Goal: Information Seeking & Learning: Stay updated

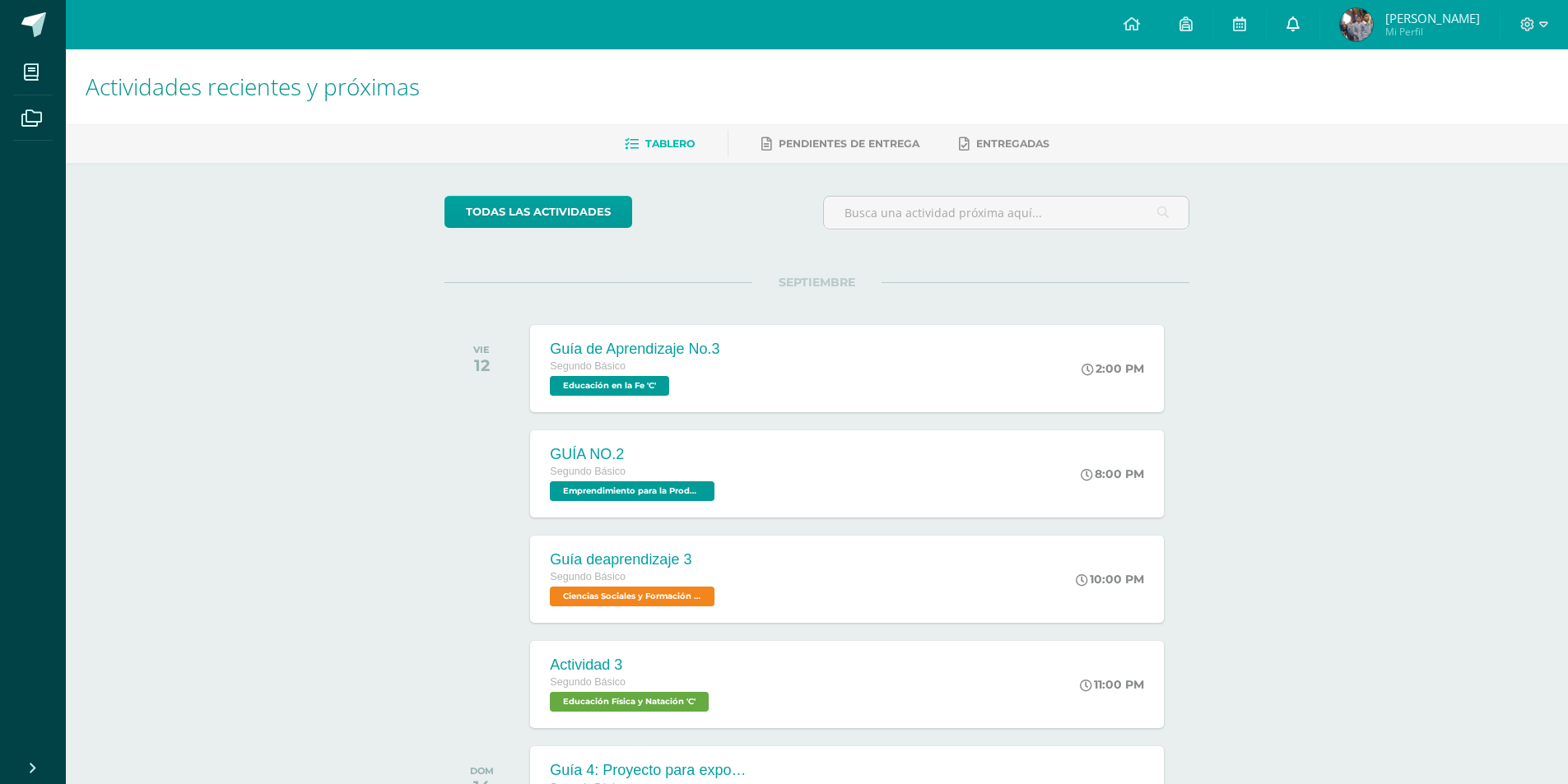
click at [1319, 38] on link "0" at bounding box center [1293, 24] width 53 height 50
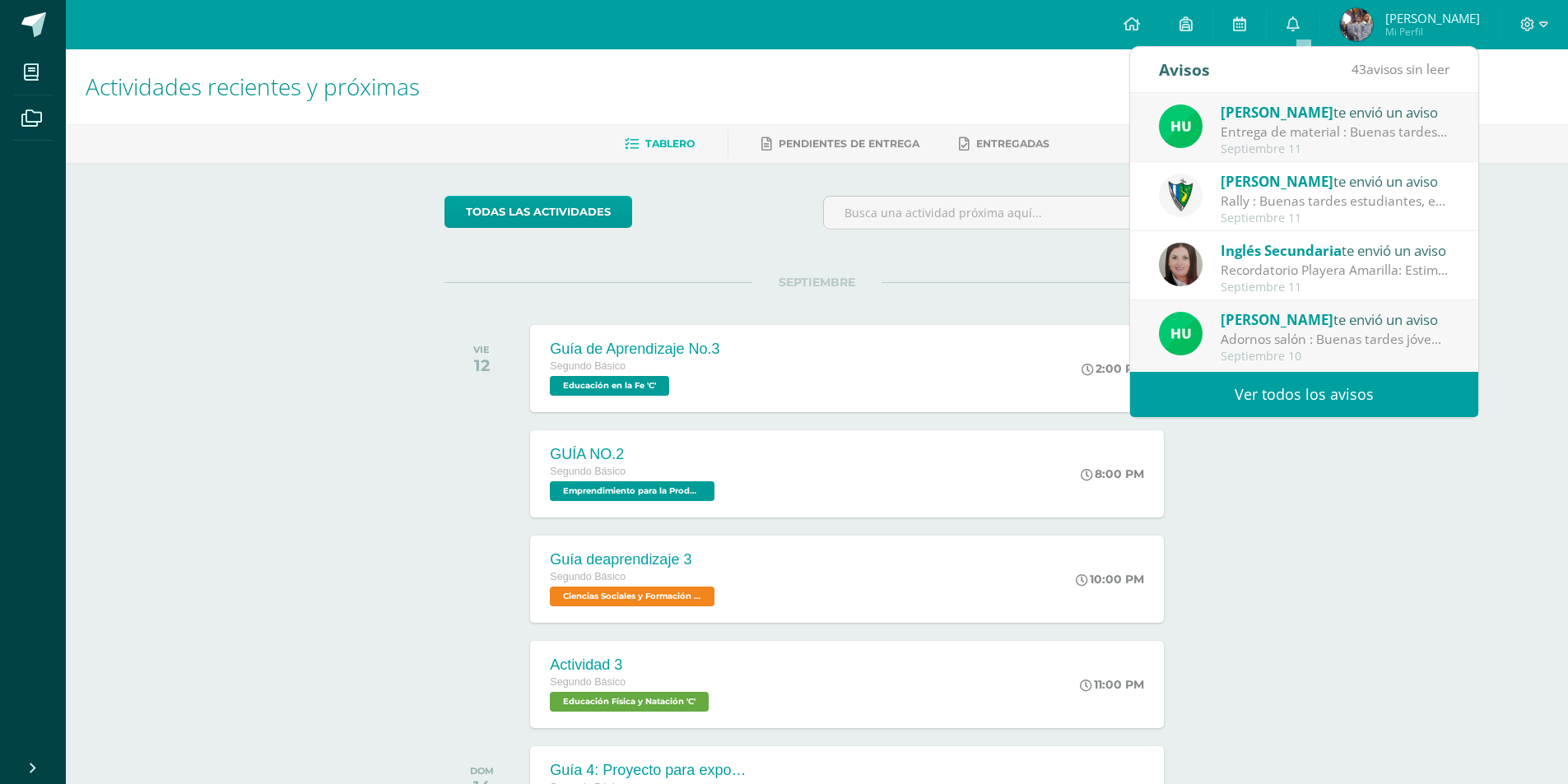
click at [1256, 123] on div "Entrega de material : Buenas tardes jóvenes, me disculpo por interrumpir su des…" at bounding box center [1335, 132] width 229 height 19
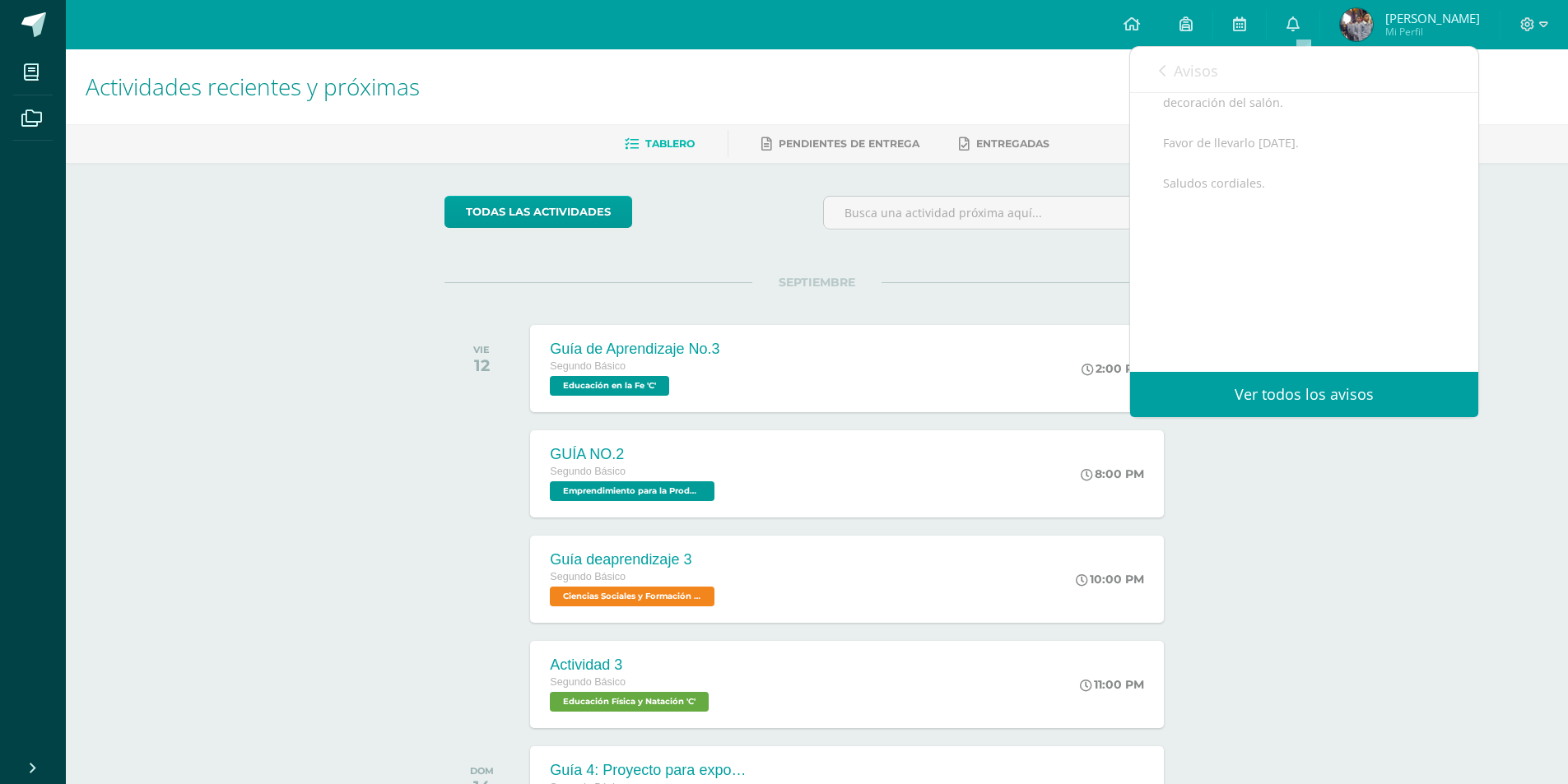
scroll to position [164, 0]
click at [1180, 76] on span "Avisos" at bounding box center [1195, 70] width 44 height 20
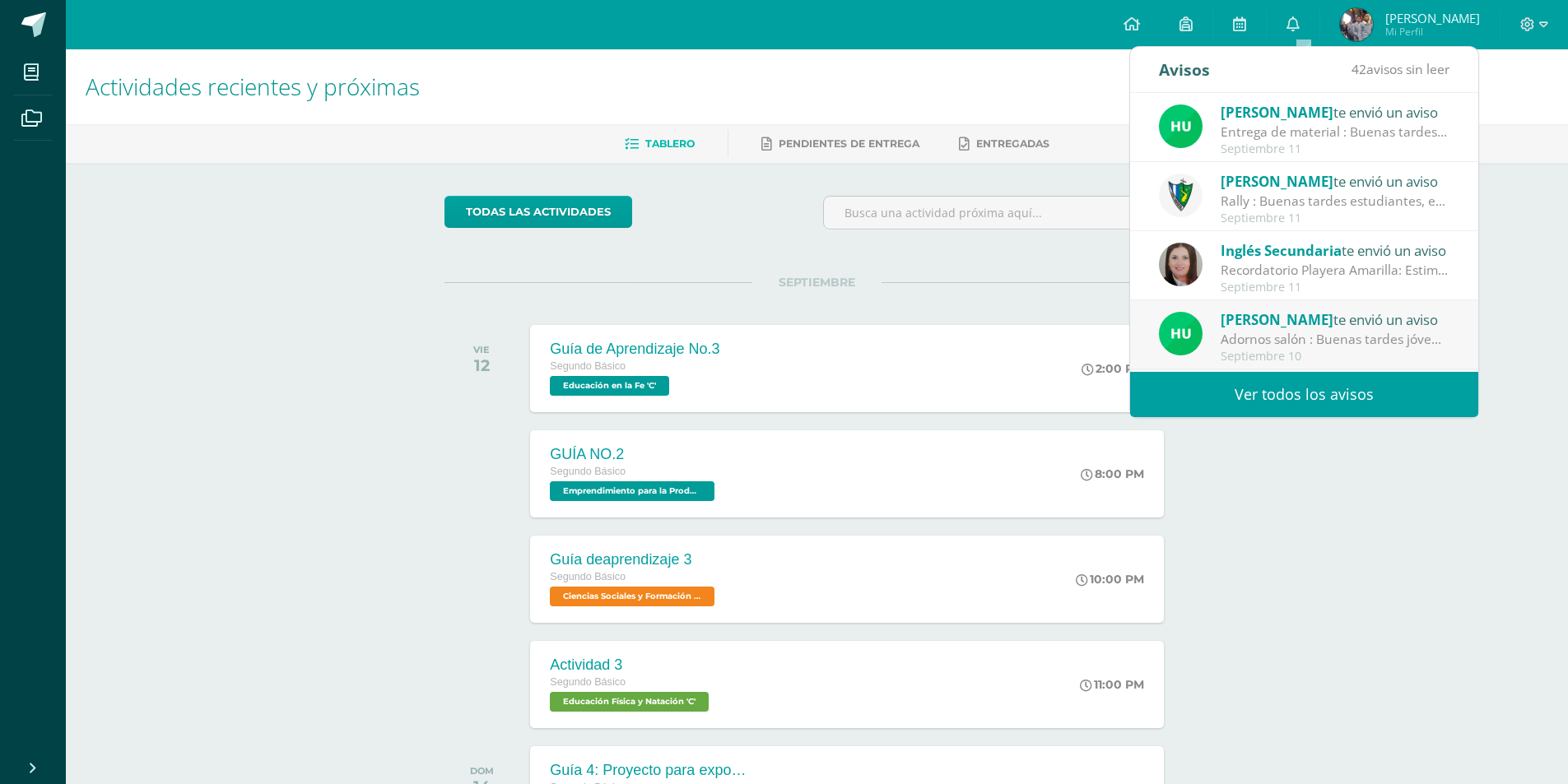
click at [1270, 316] on span "[PERSON_NAME]" at bounding box center [1277, 319] width 113 height 19
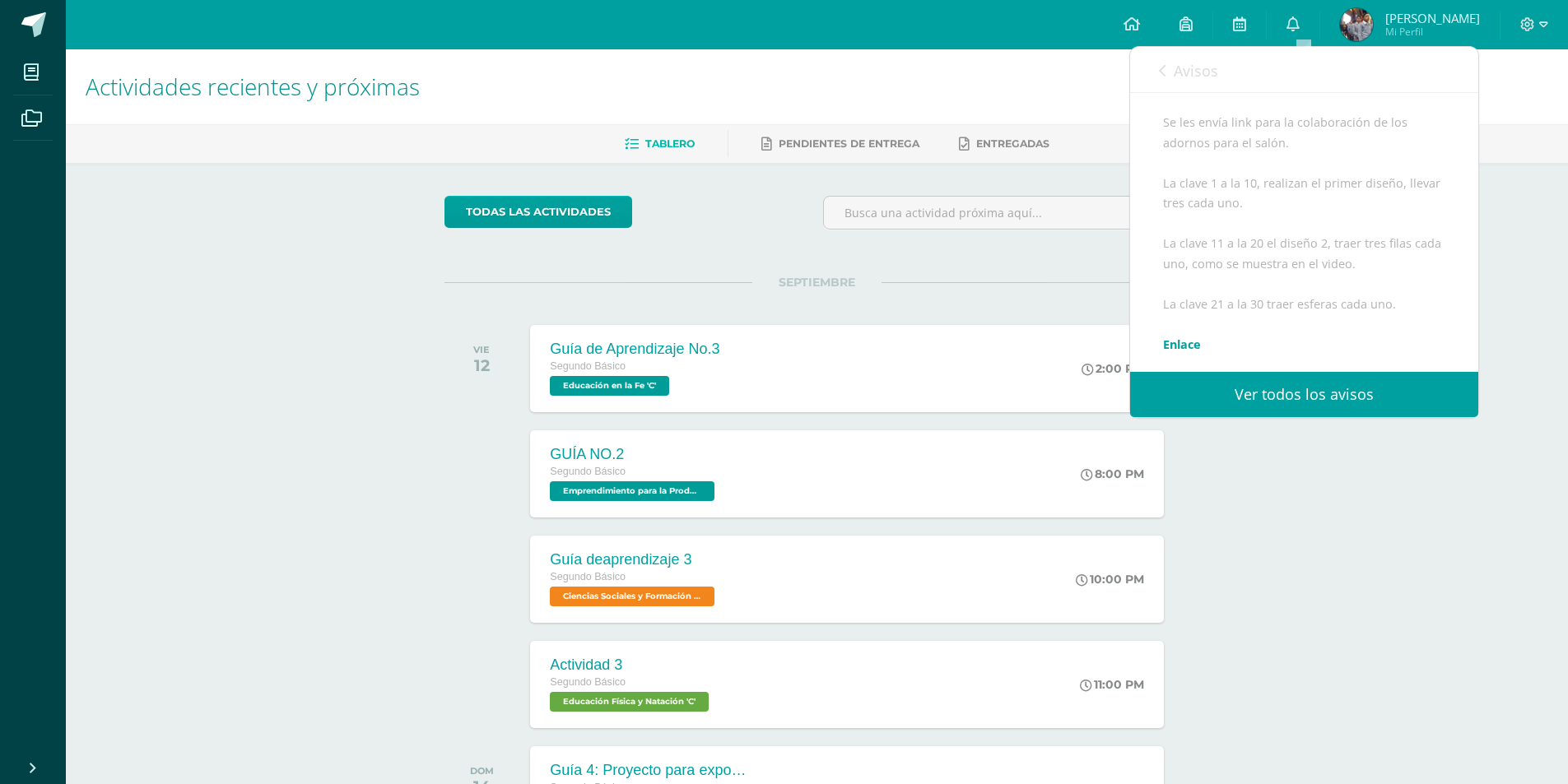
scroll to position [411, 0]
click at [1345, 400] on link "Ver todos los avisos" at bounding box center [1303, 394] width 348 height 45
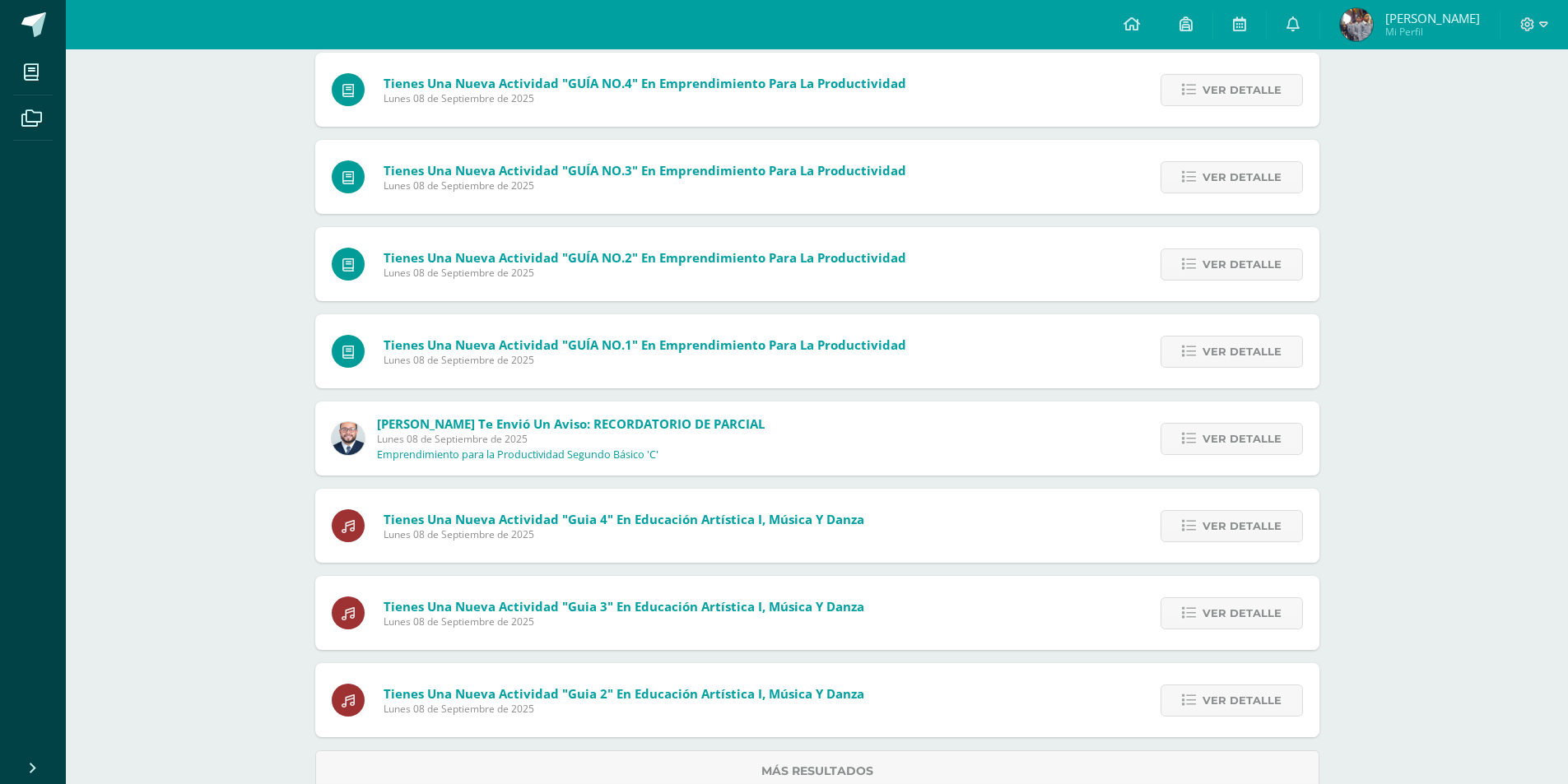
scroll to position [417, 0]
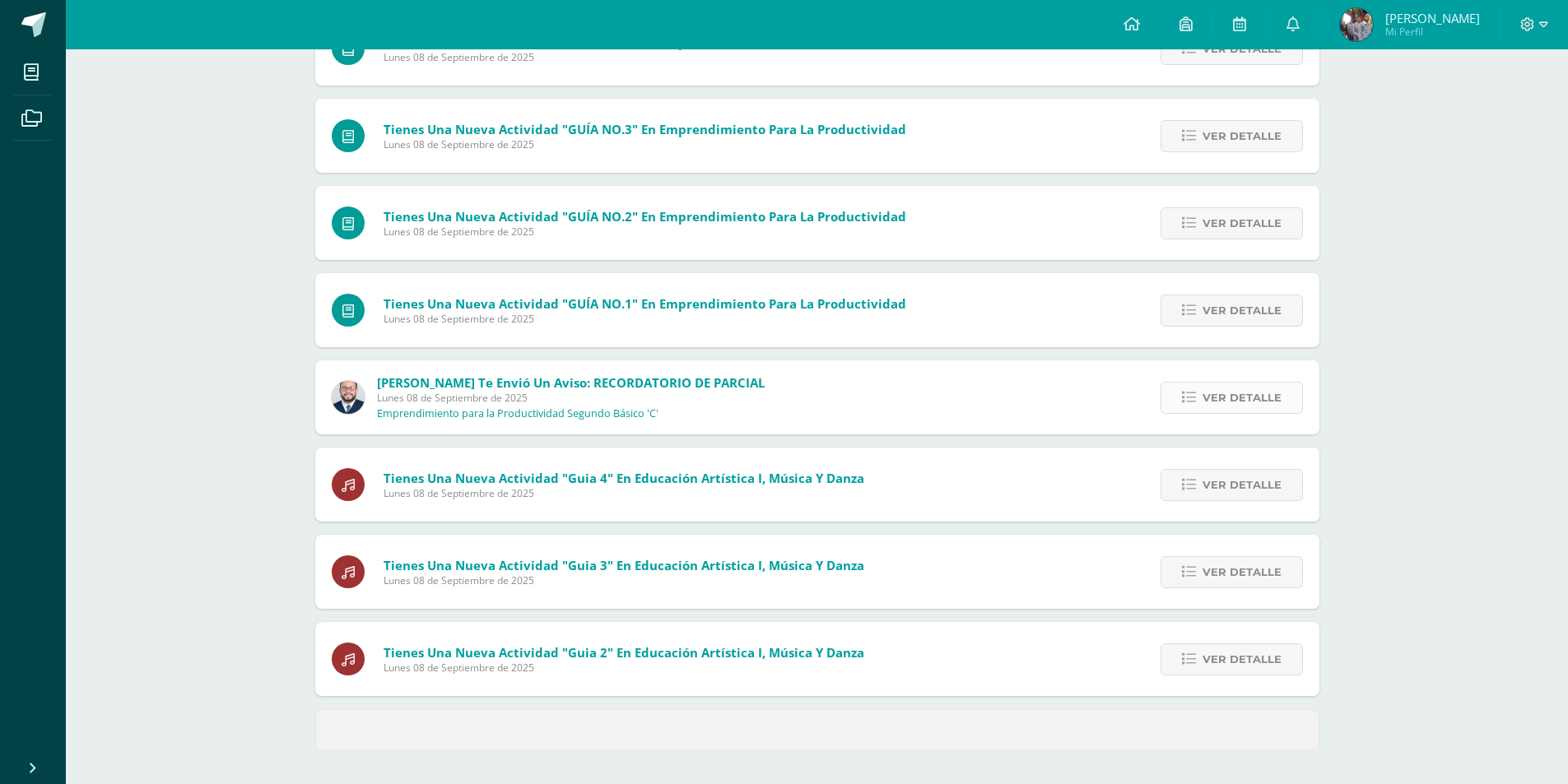
click at [1174, 388] on link "Ver detalle" at bounding box center [1232, 398] width 143 height 32
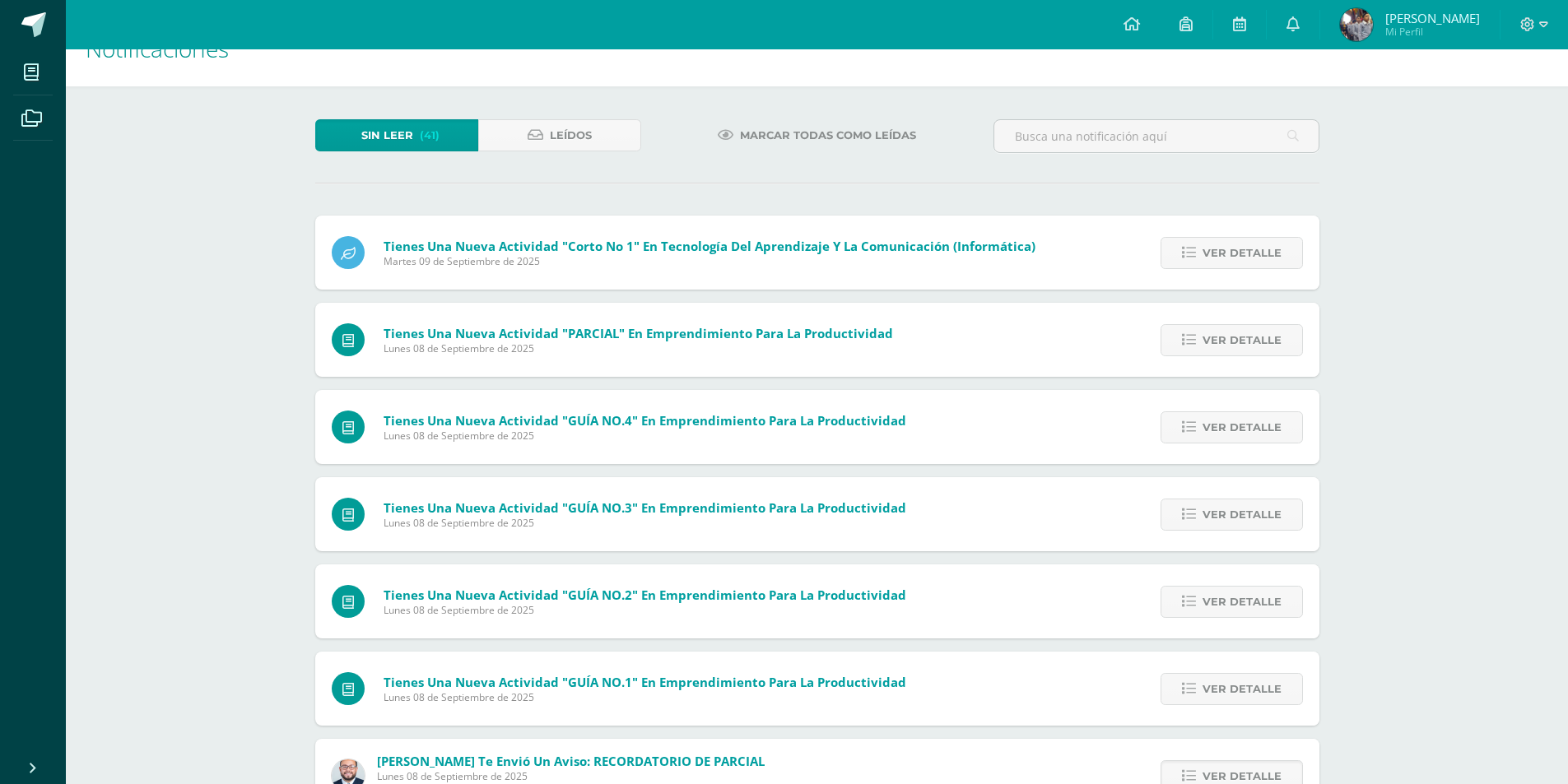
scroll to position [0, 0]
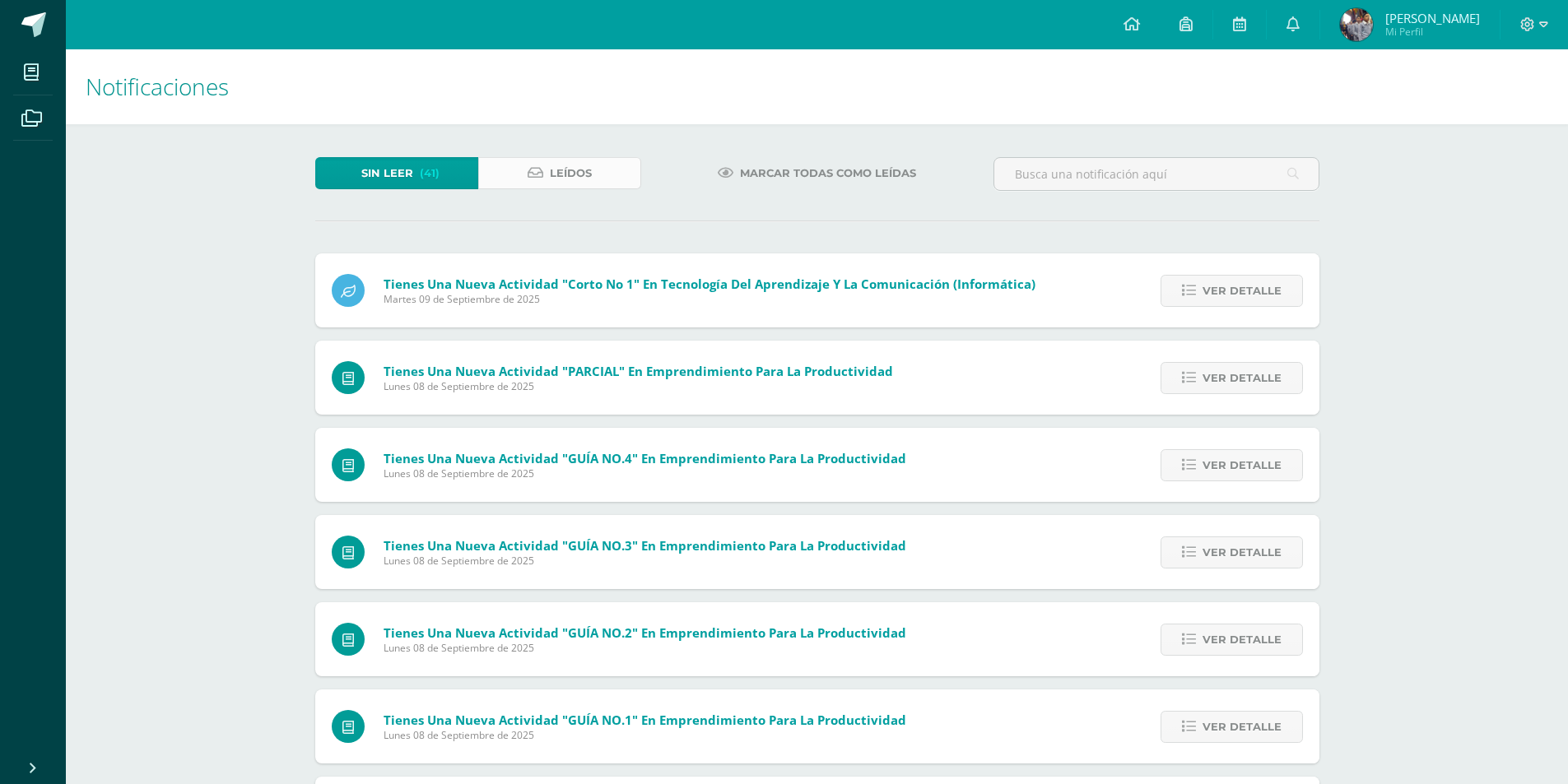
click at [528, 157] on link "Leídos" at bounding box center [560, 173] width 163 height 32
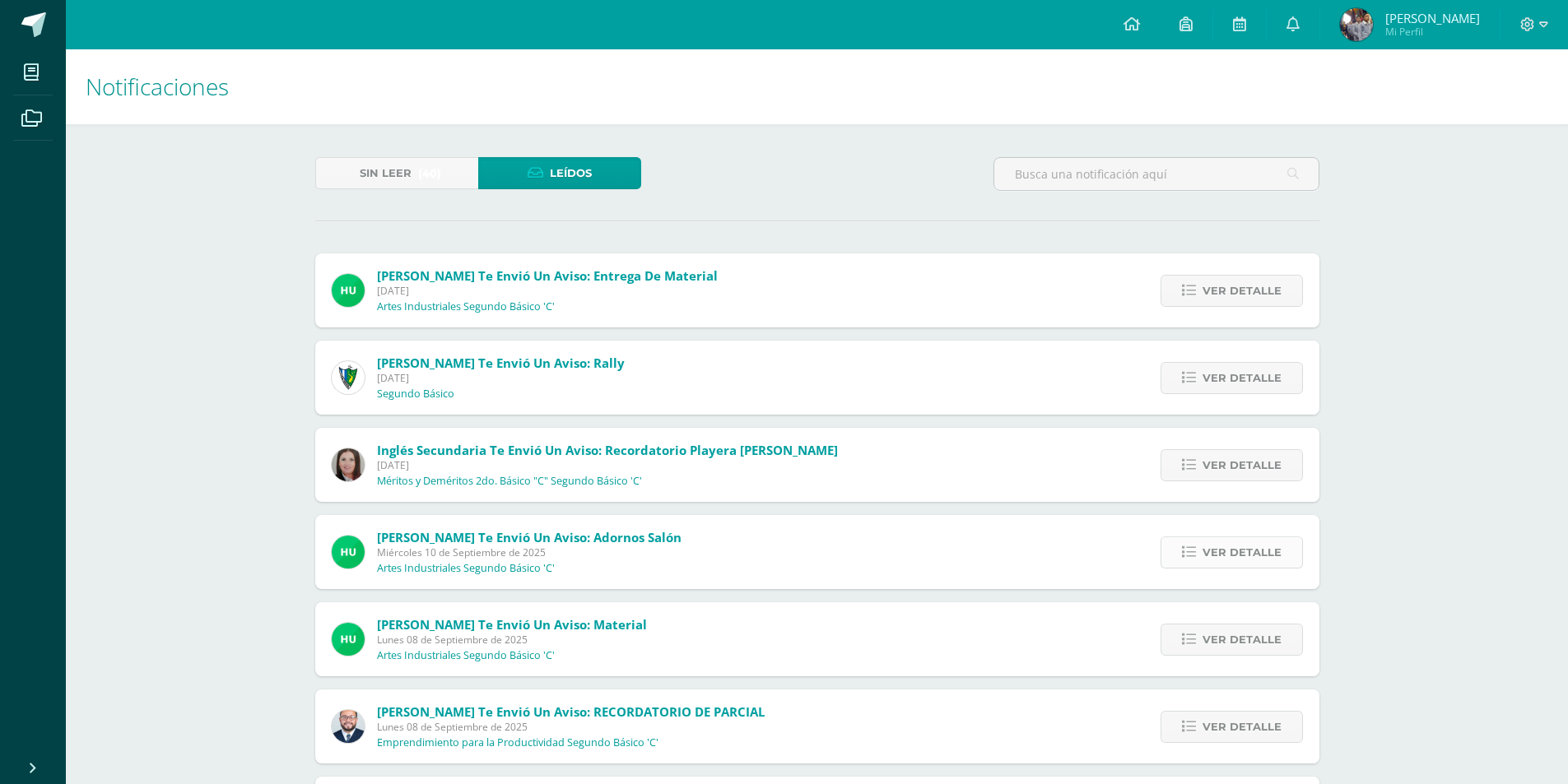
click at [1238, 553] on span "Ver detalle" at bounding box center [1242, 552] width 79 height 30
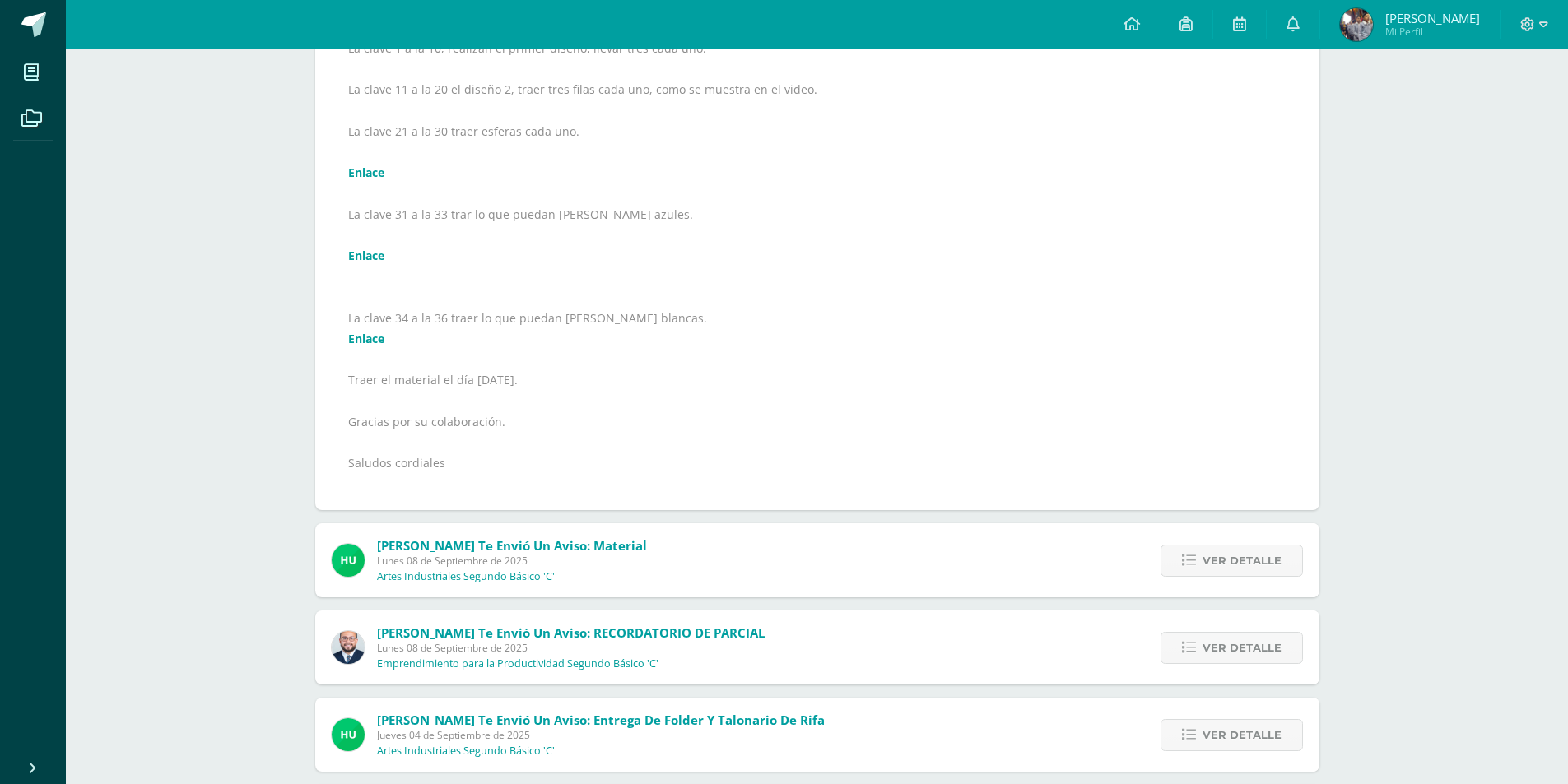
scroll to position [658, 0]
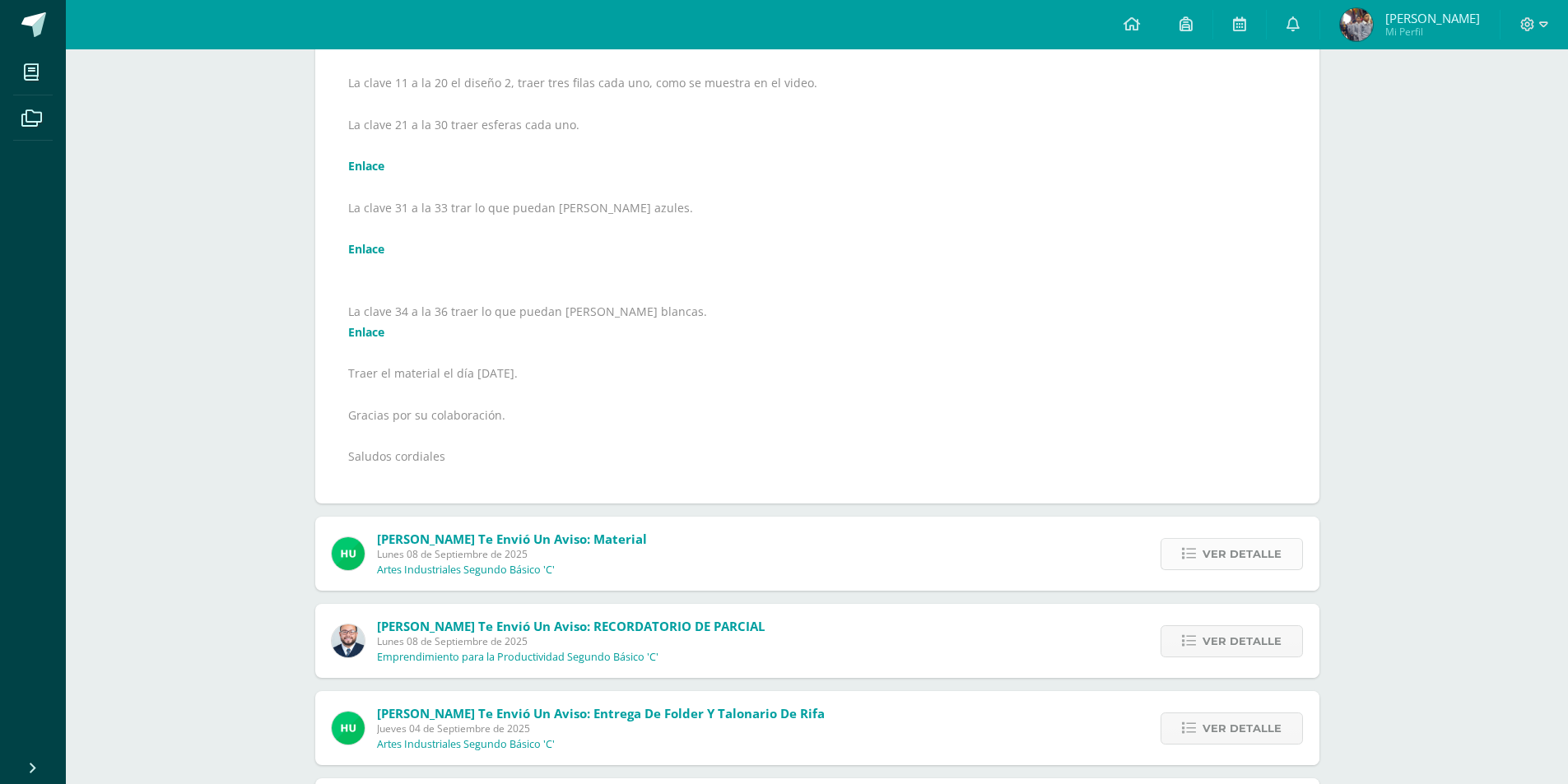
click at [1230, 553] on span "Ver detalle" at bounding box center [1242, 554] width 79 height 30
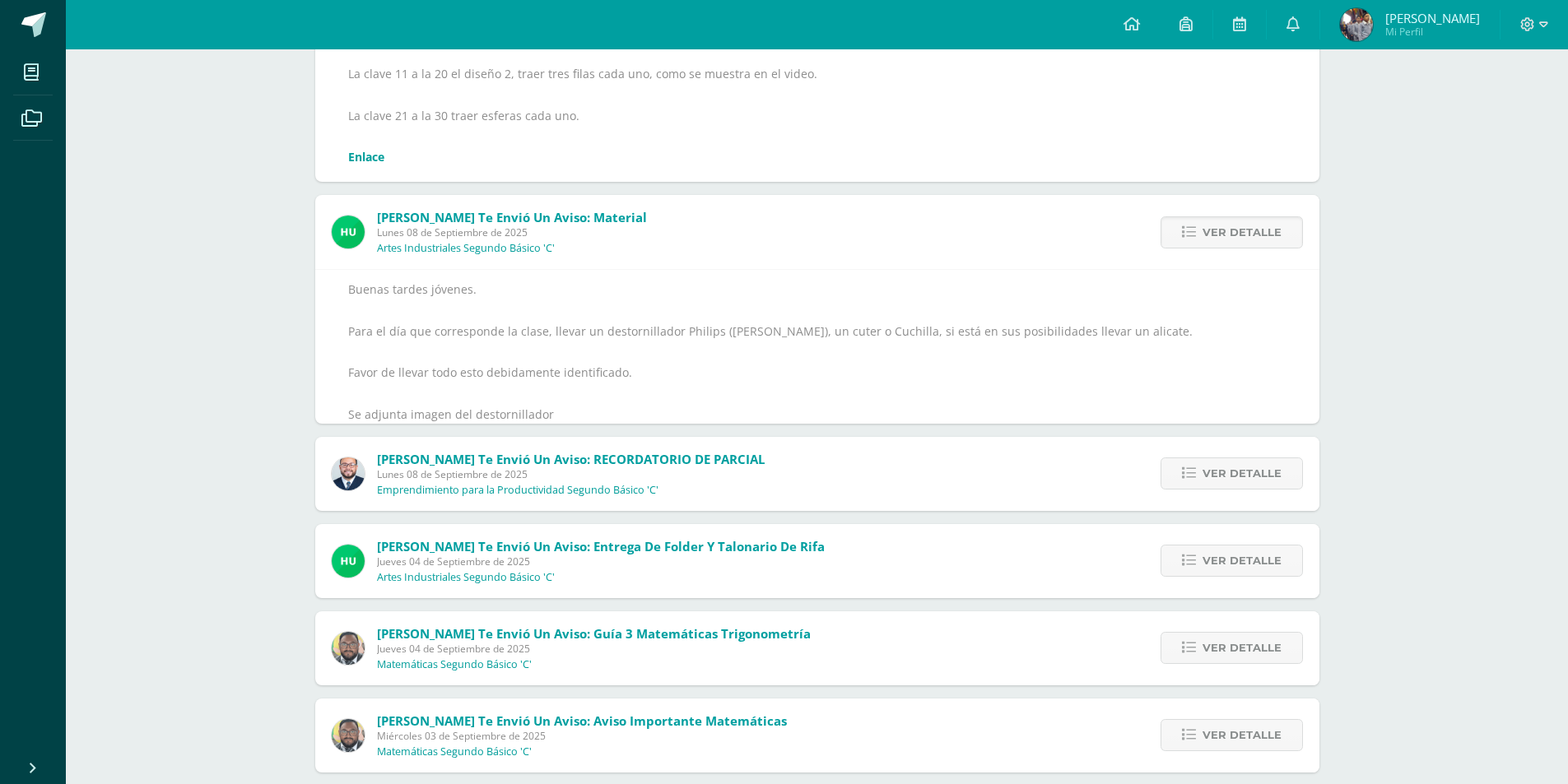
scroll to position [596, 0]
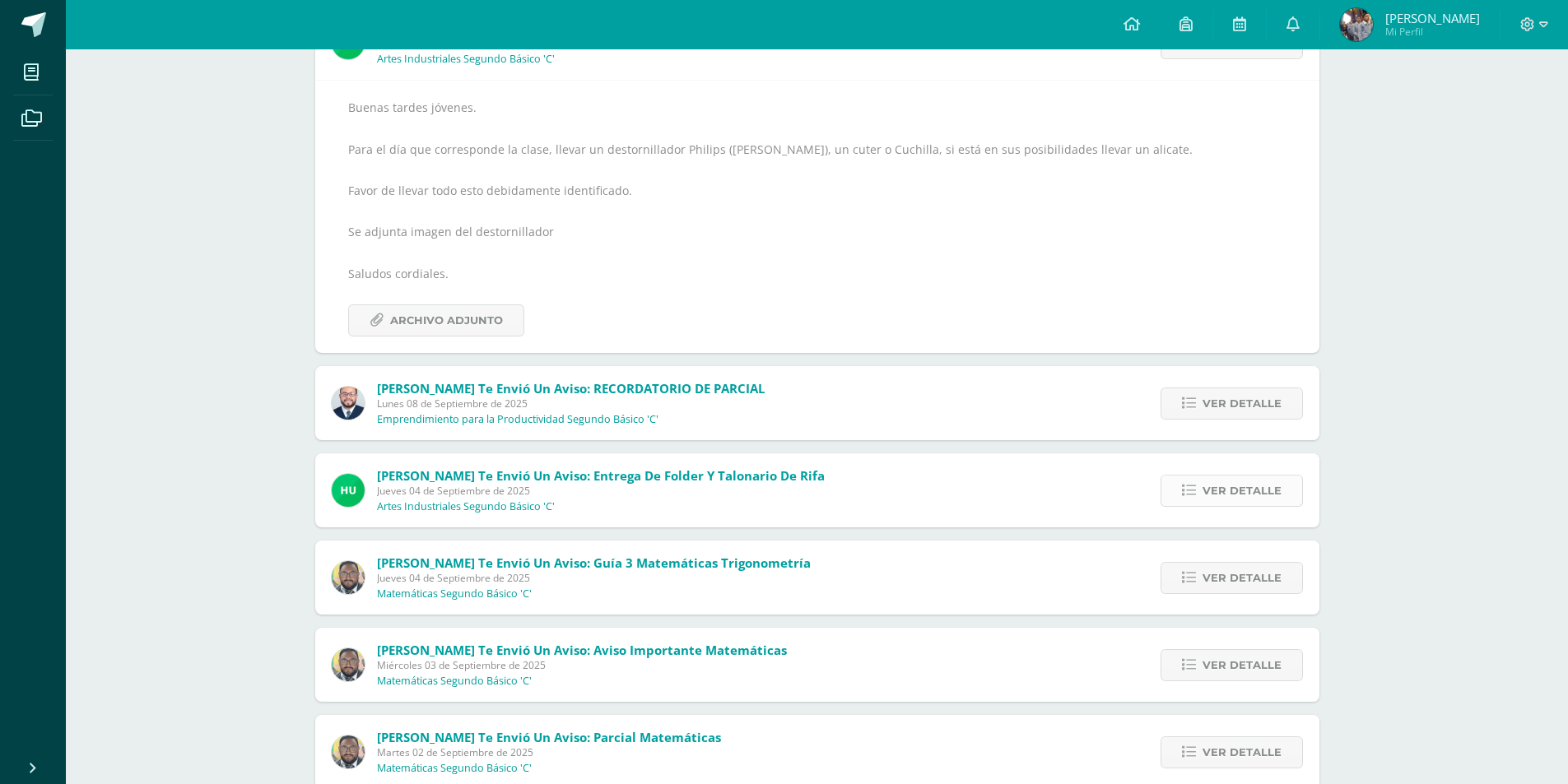
click at [1245, 490] on span "Ver detalle" at bounding box center [1242, 491] width 79 height 30
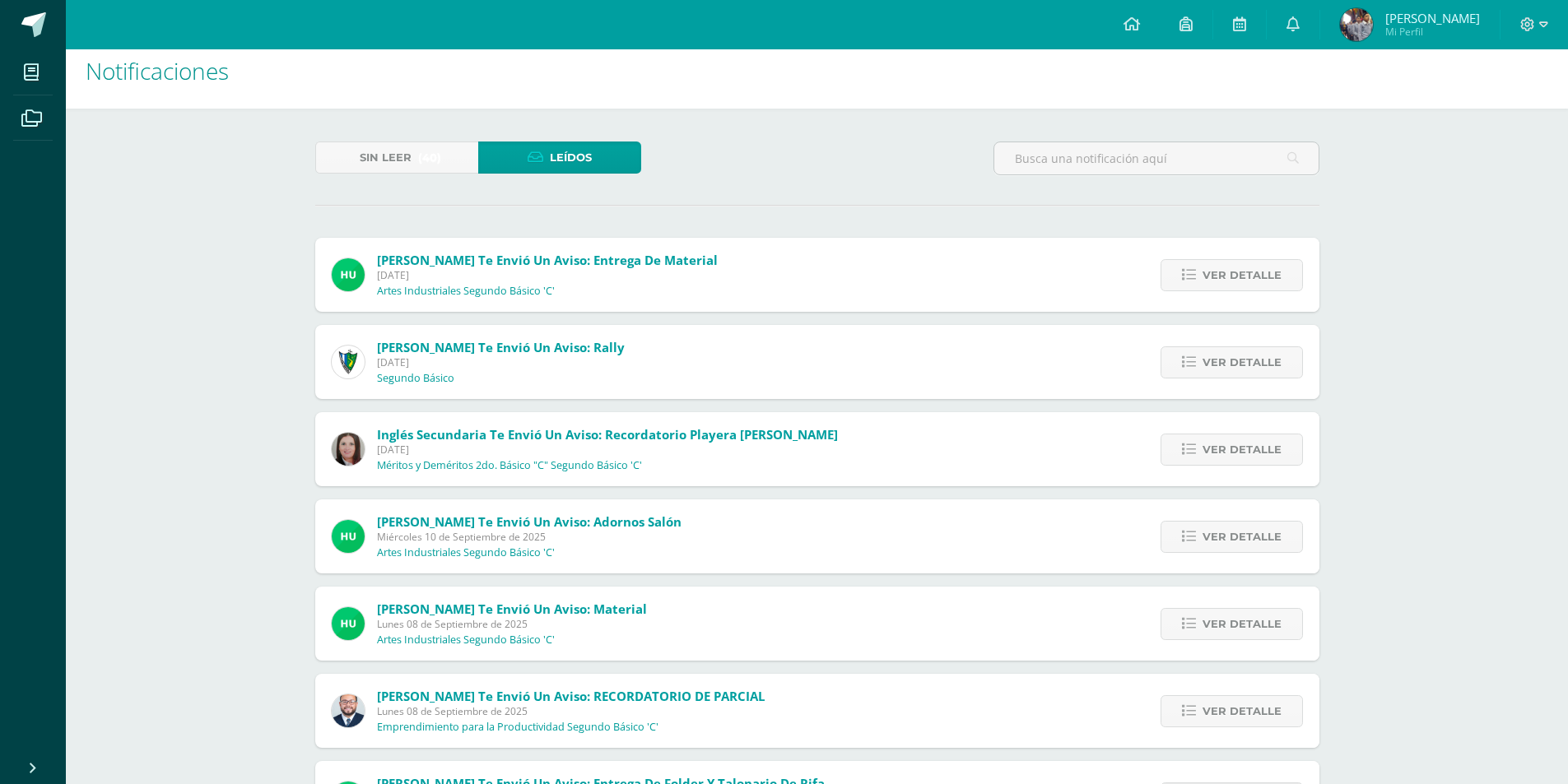
scroll to position [0, 0]
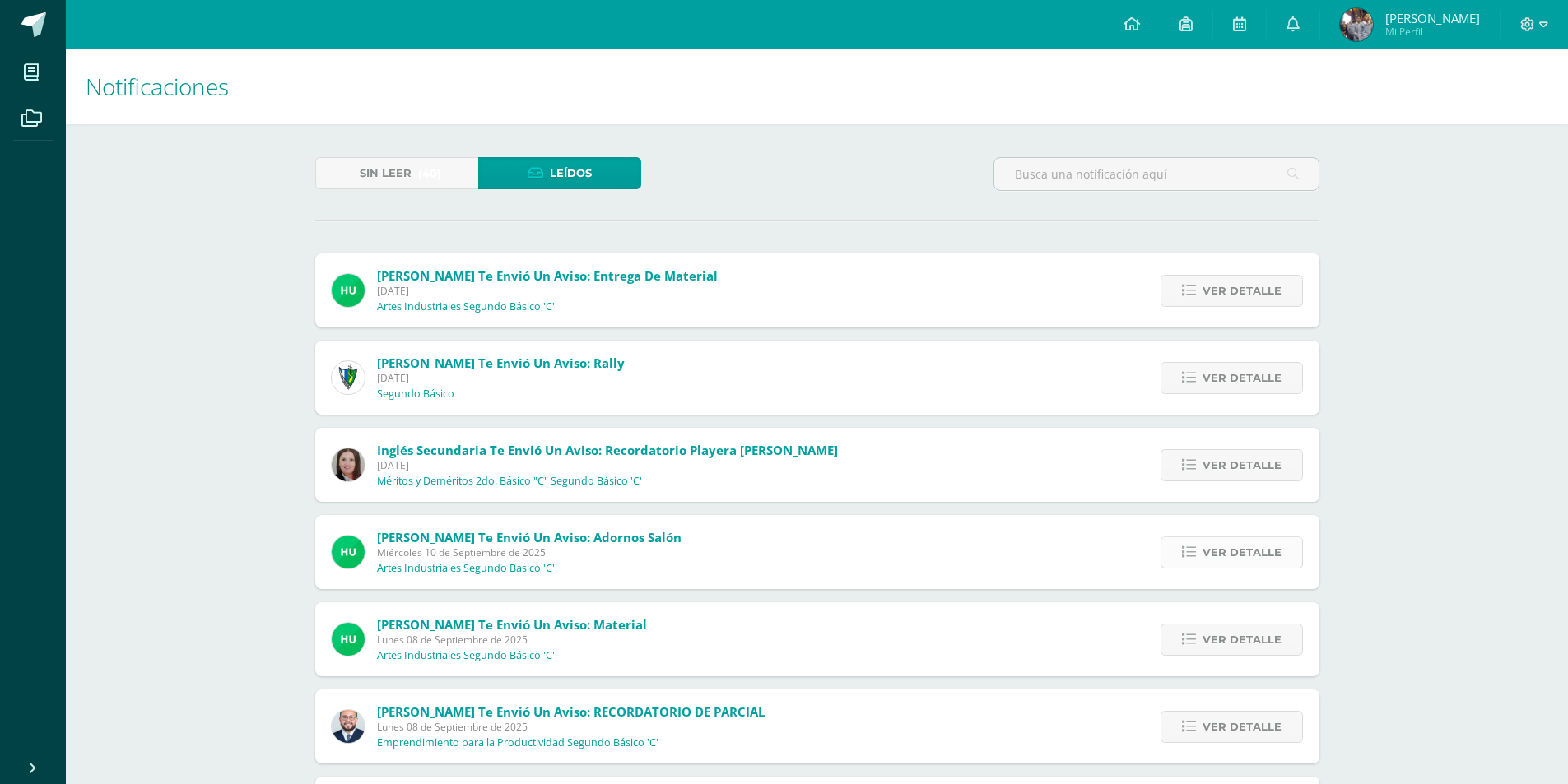
click at [1240, 553] on span "Ver detalle" at bounding box center [1242, 552] width 79 height 30
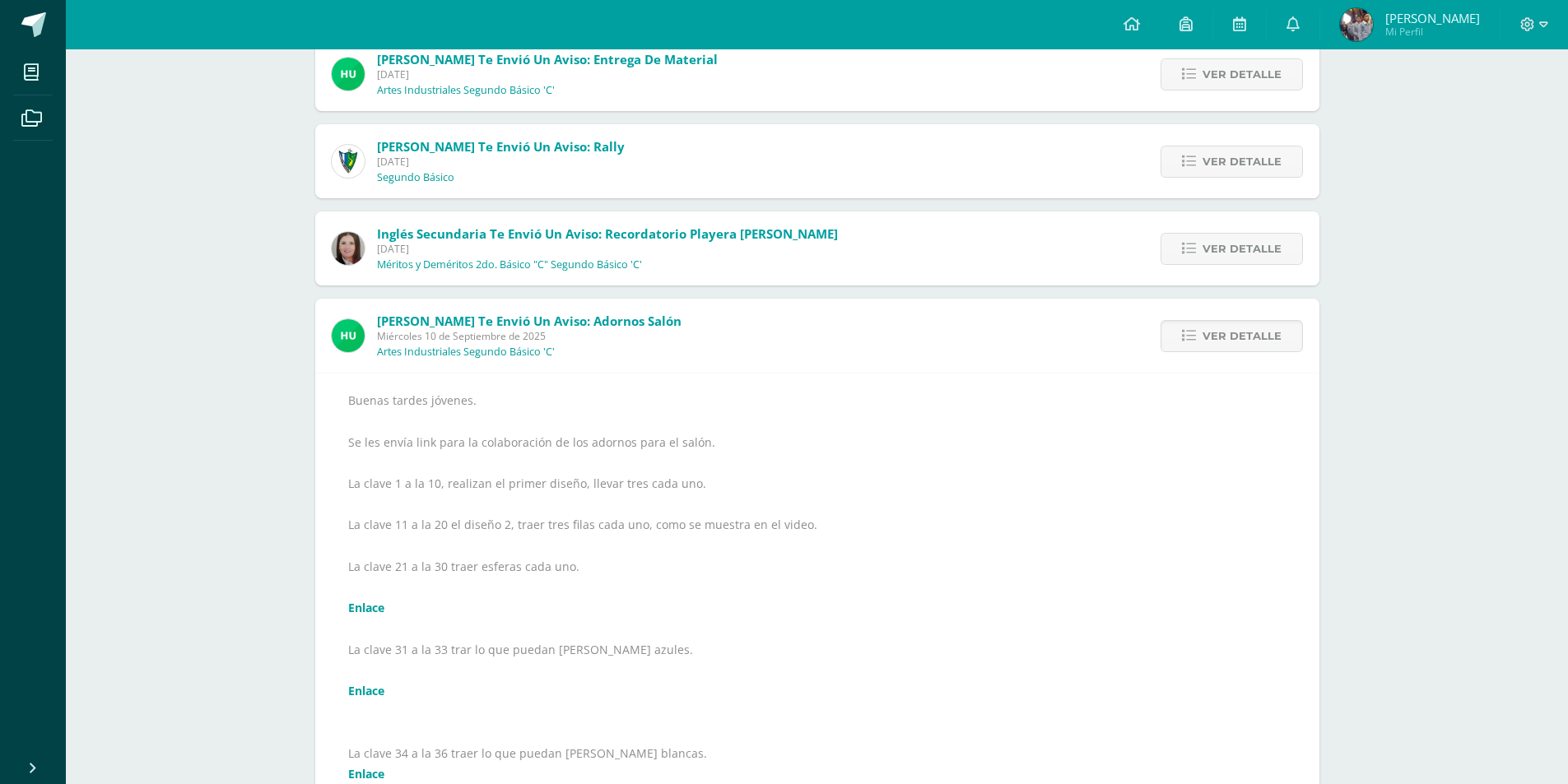
scroll to position [247, 0]
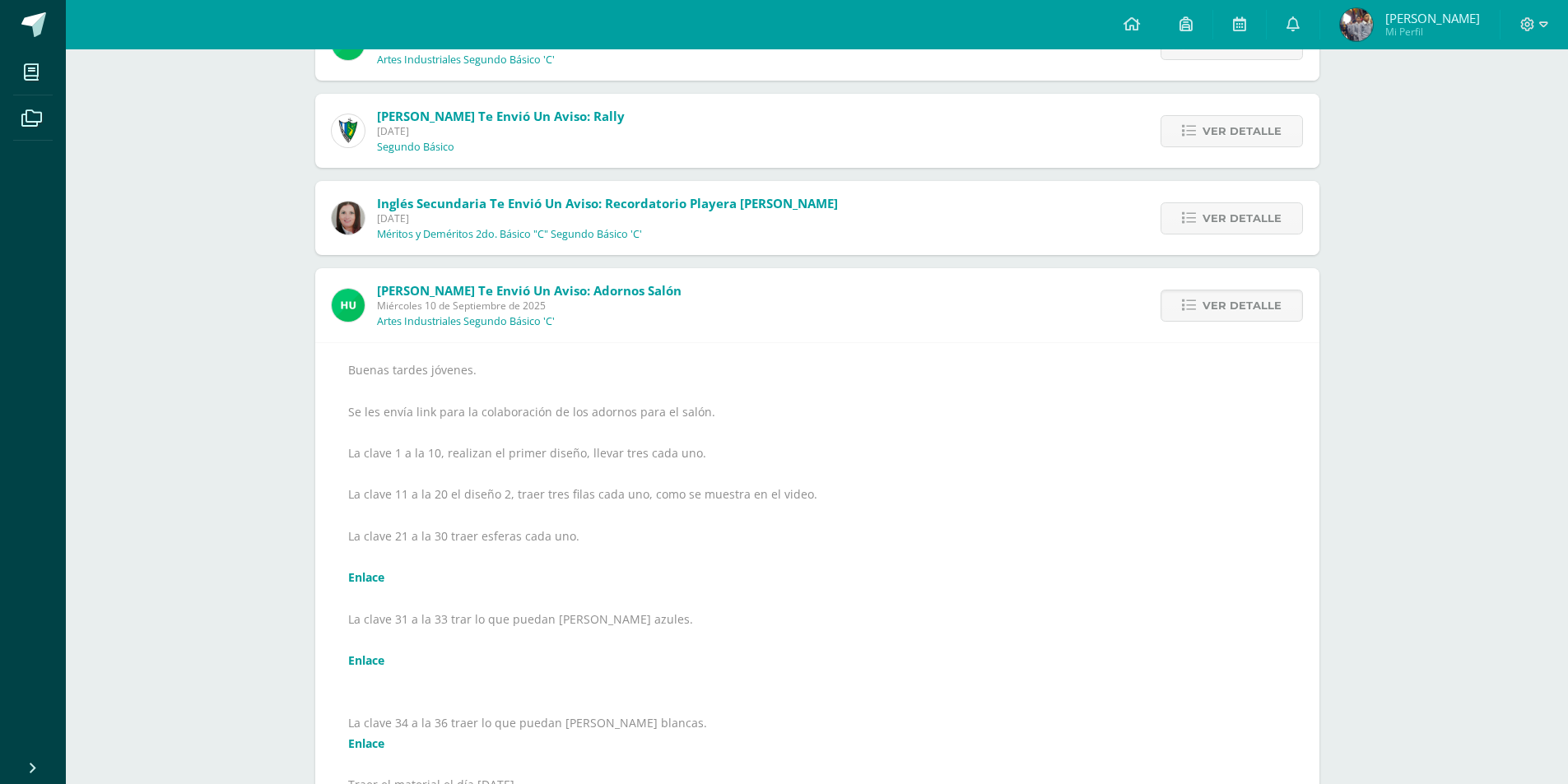
click at [358, 575] on link "Enlace" at bounding box center [366, 577] width 37 height 16
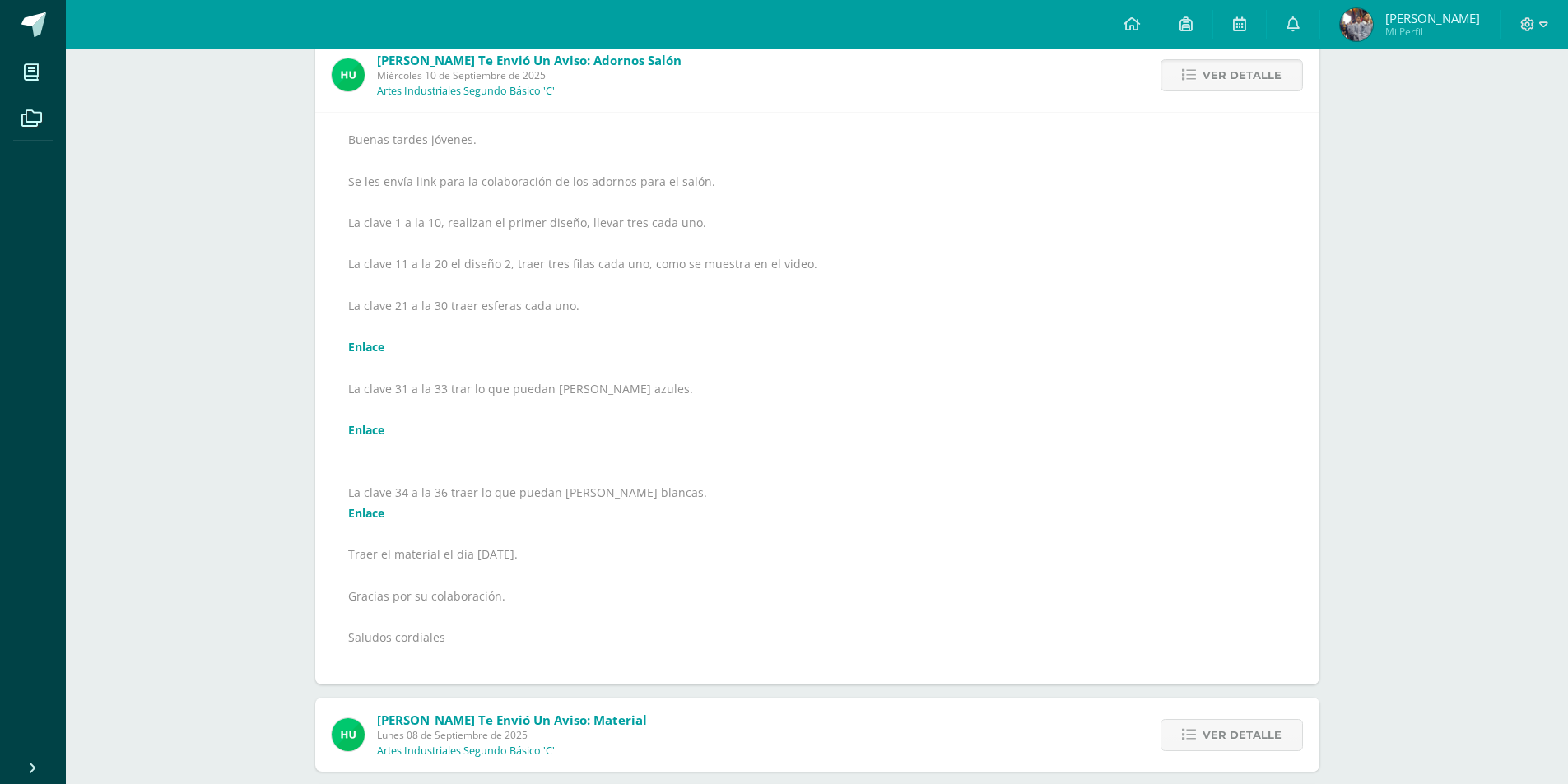
scroll to position [576, 0]
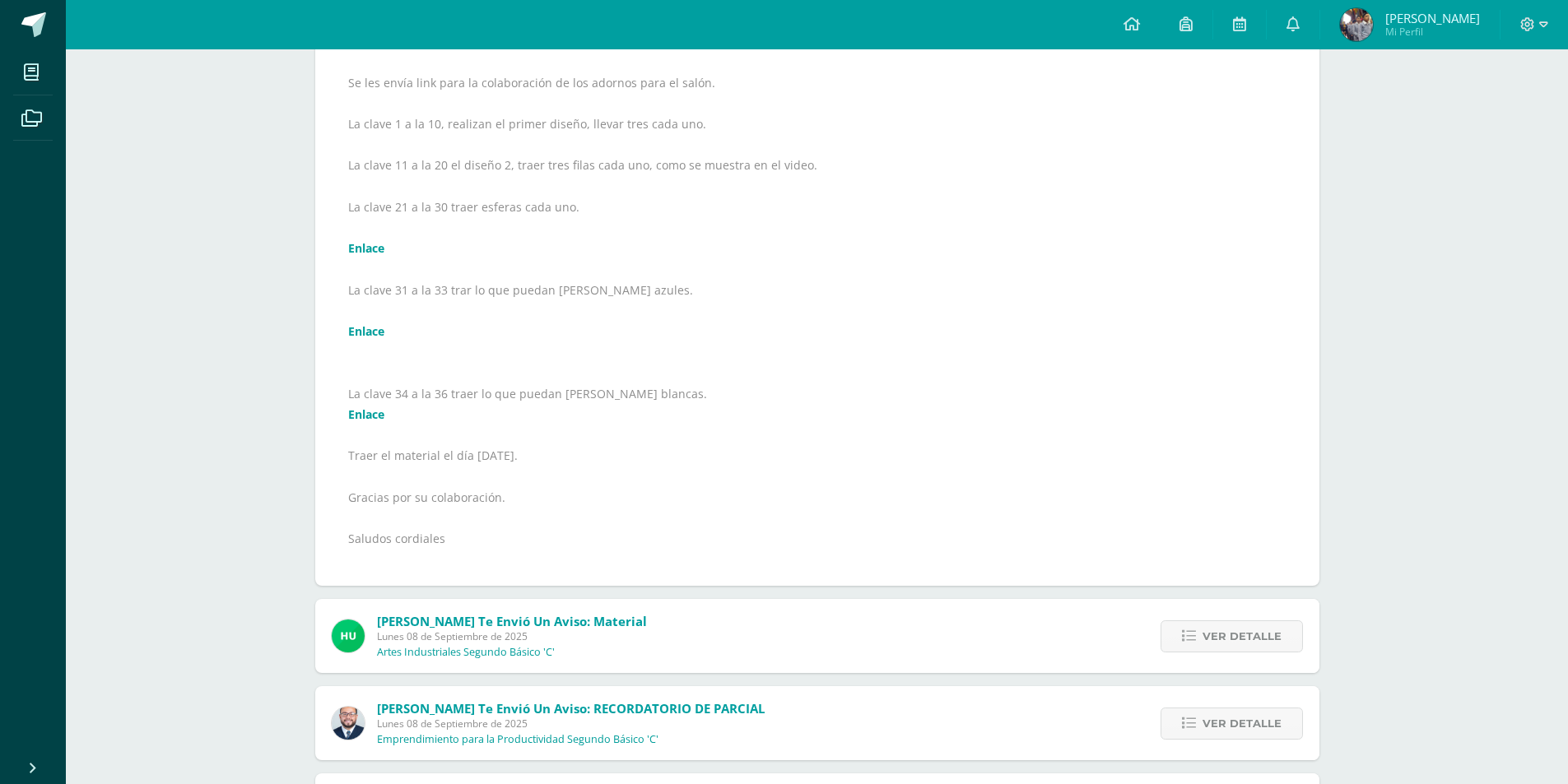
click at [369, 327] on link "Enlace" at bounding box center [366, 331] width 37 height 16
click at [373, 407] on link "Enlace" at bounding box center [366, 414] width 37 height 16
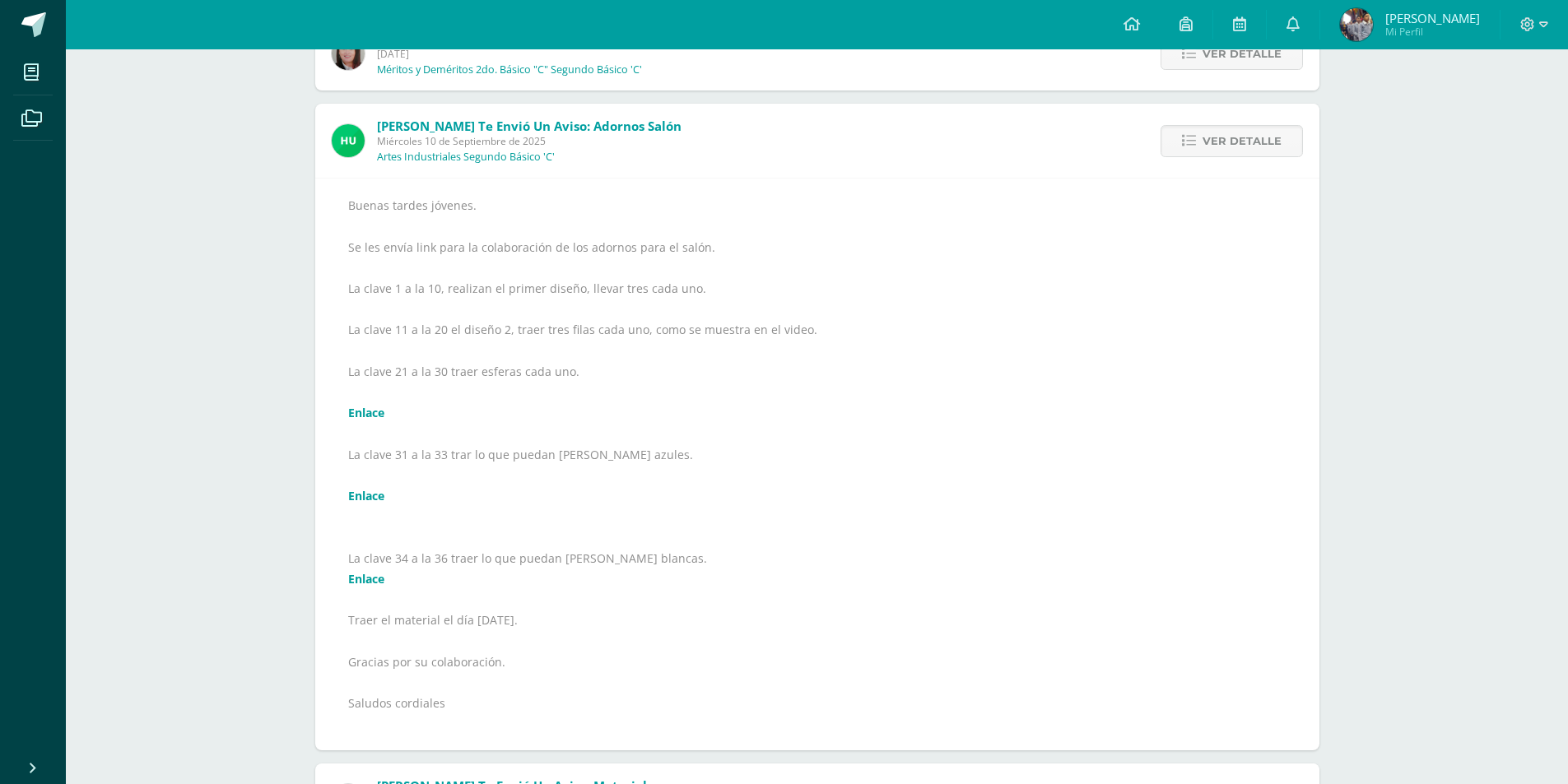
scroll to position [330, 0]
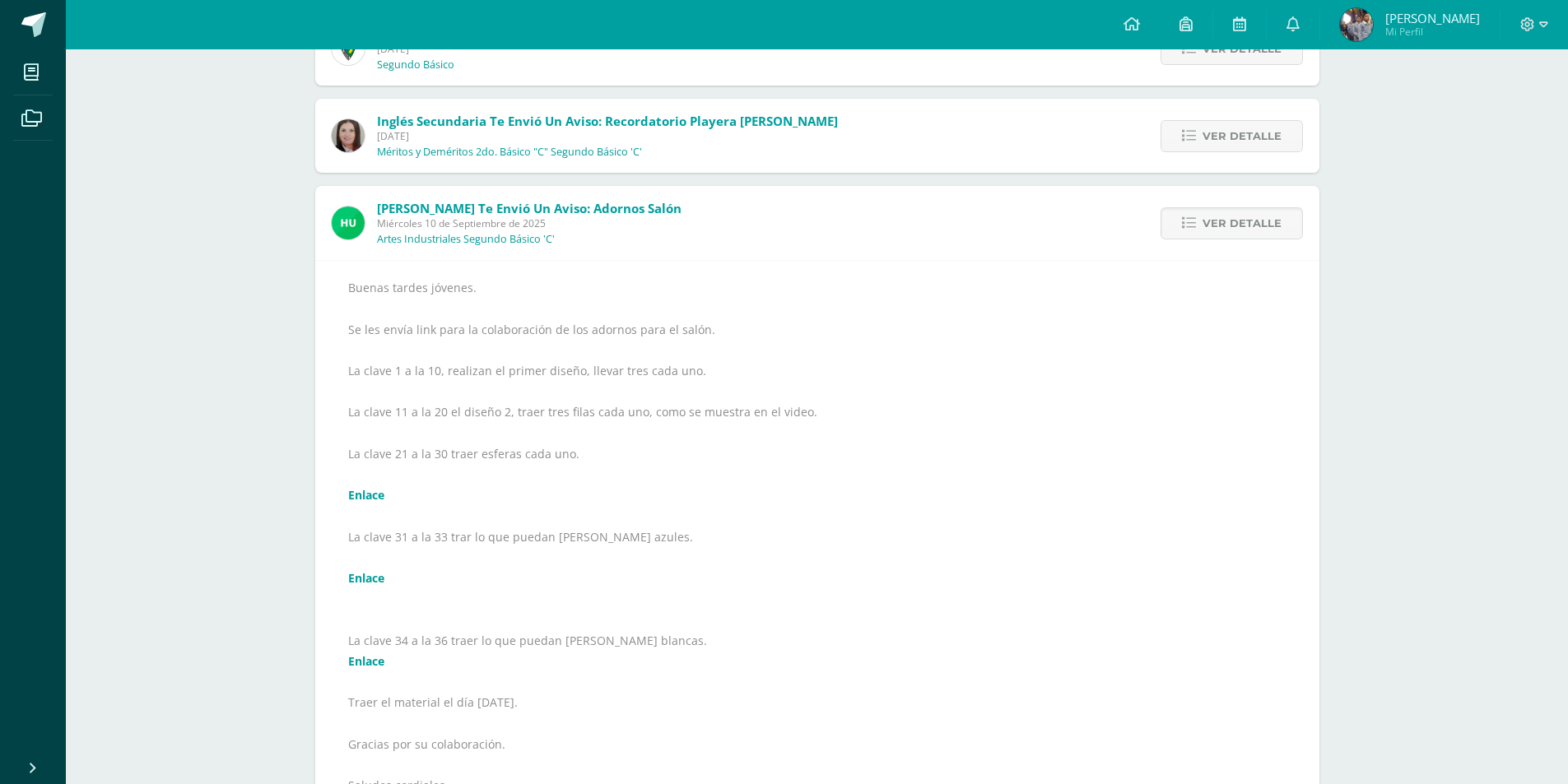
drag, startPoint x: 545, startPoint y: 400, endPoint x: 538, endPoint y: 388, distance: 13.9
click at [540, 395] on div "Buenas tardes jóvenes. Se les envía link para la colaboración de los adornos pa…" at bounding box center [817, 546] width 938 height 539
click at [539, 392] on div "Buenas tardes jóvenes. Se les envía link para la colaboración de los adornos pa…" at bounding box center [817, 546] width 938 height 539
click at [761, 359] on div "Buenas tardes jóvenes. Se les envía link para la colaboración de los adornos pa…" at bounding box center [817, 546] width 938 height 539
click at [761, 360] on div "Buenas tardes jóvenes. Se les envía link para la colaboración de los adornos pa…" at bounding box center [817, 546] width 938 height 539
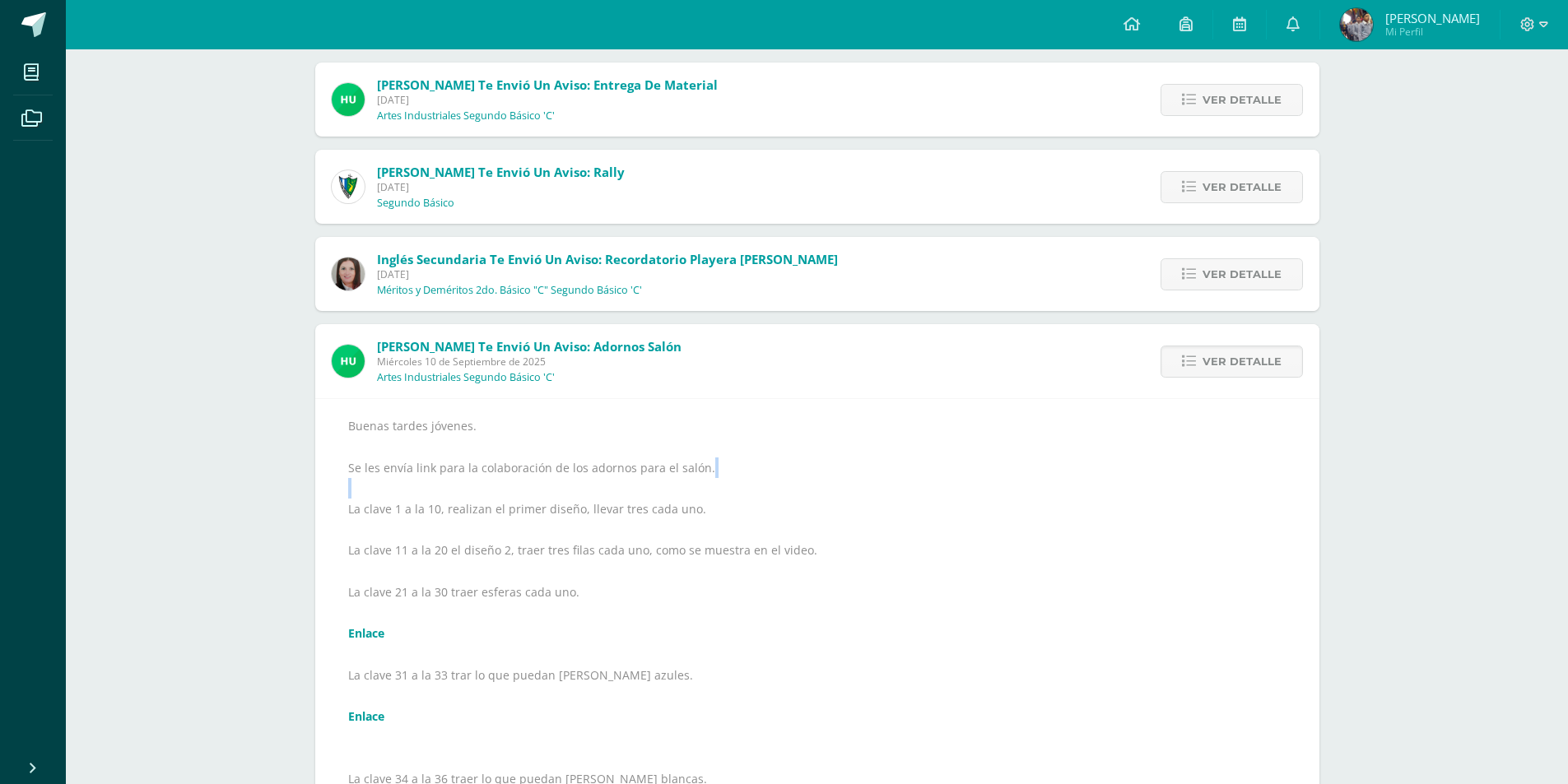
scroll to position [190, 0]
click at [1236, 377] on span "Ver detalle" at bounding box center [1242, 363] width 79 height 30
click at [1240, 370] on span "Ver detalle" at bounding box center [1242, 363] width 79 height 30
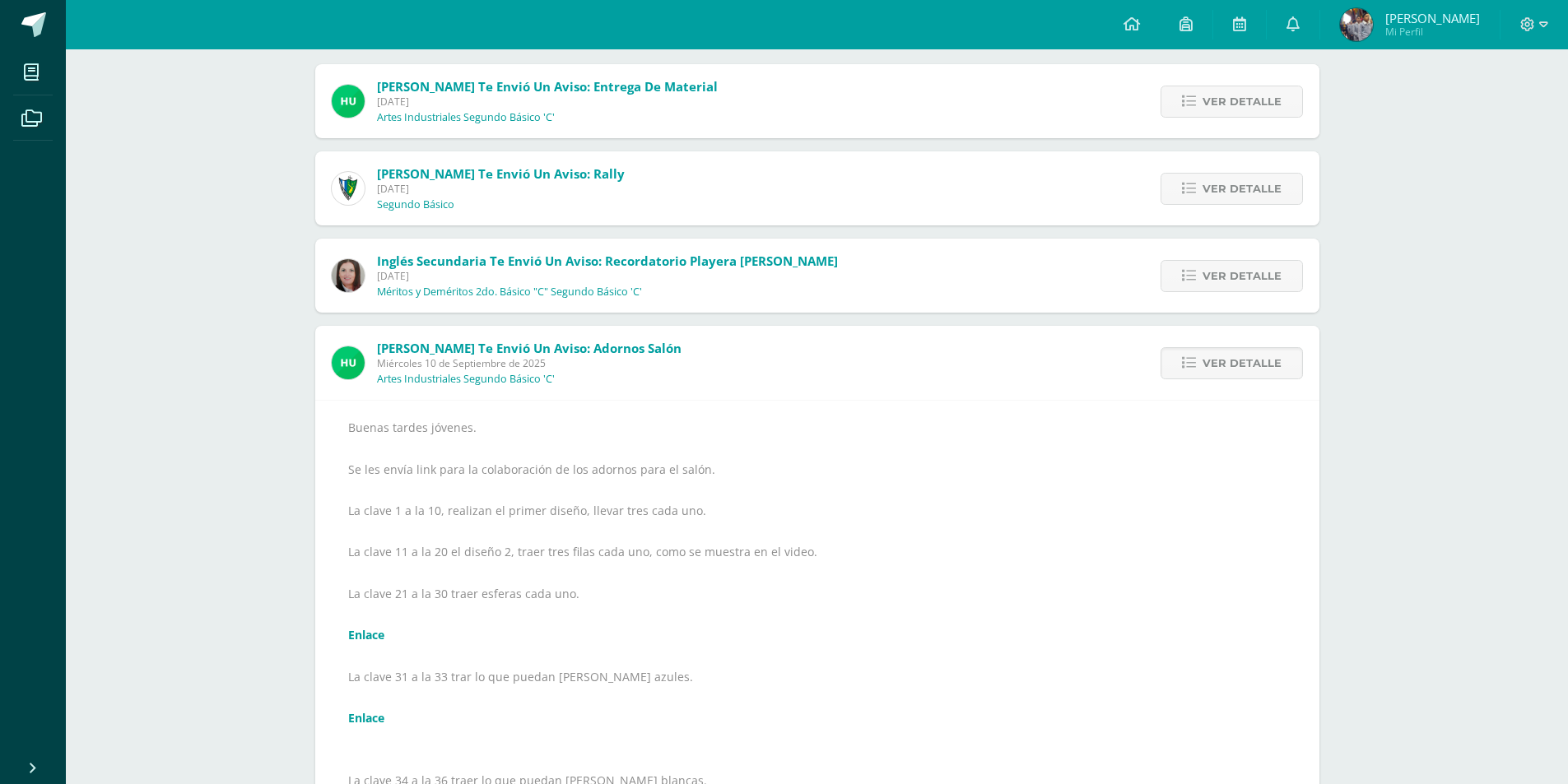
drag, startPoint x: 1003, startPoint y: 431, endPoint x: 952, endPoint y: 423, distance: 51.6
click at [1003, 431] on div "Buenas tardes jóvenes. Se les envía link para la colaboración de los adornos pa…" at bounding box center [817, 686] width 938 height 539
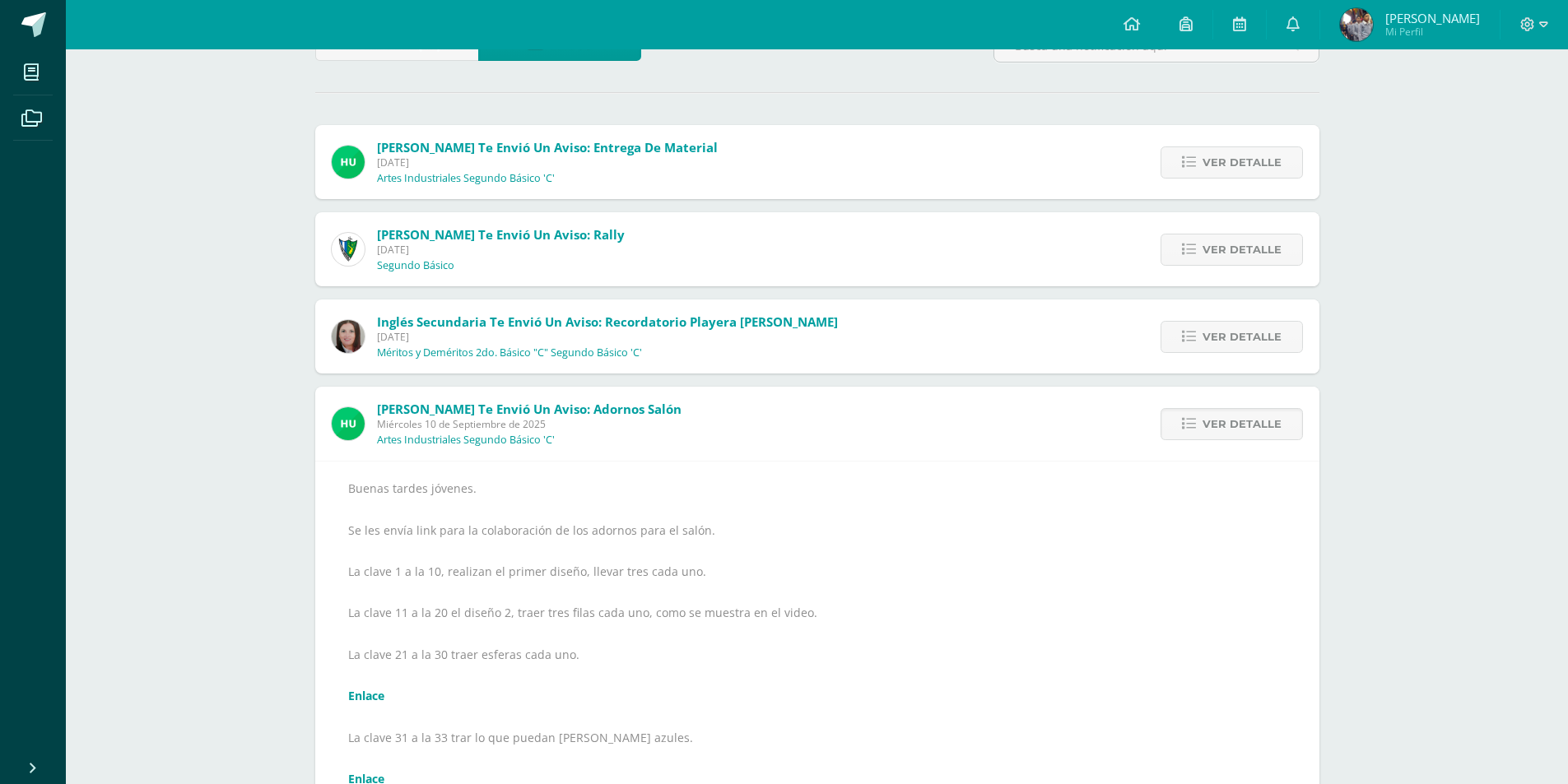
scroll to position [0, 0]
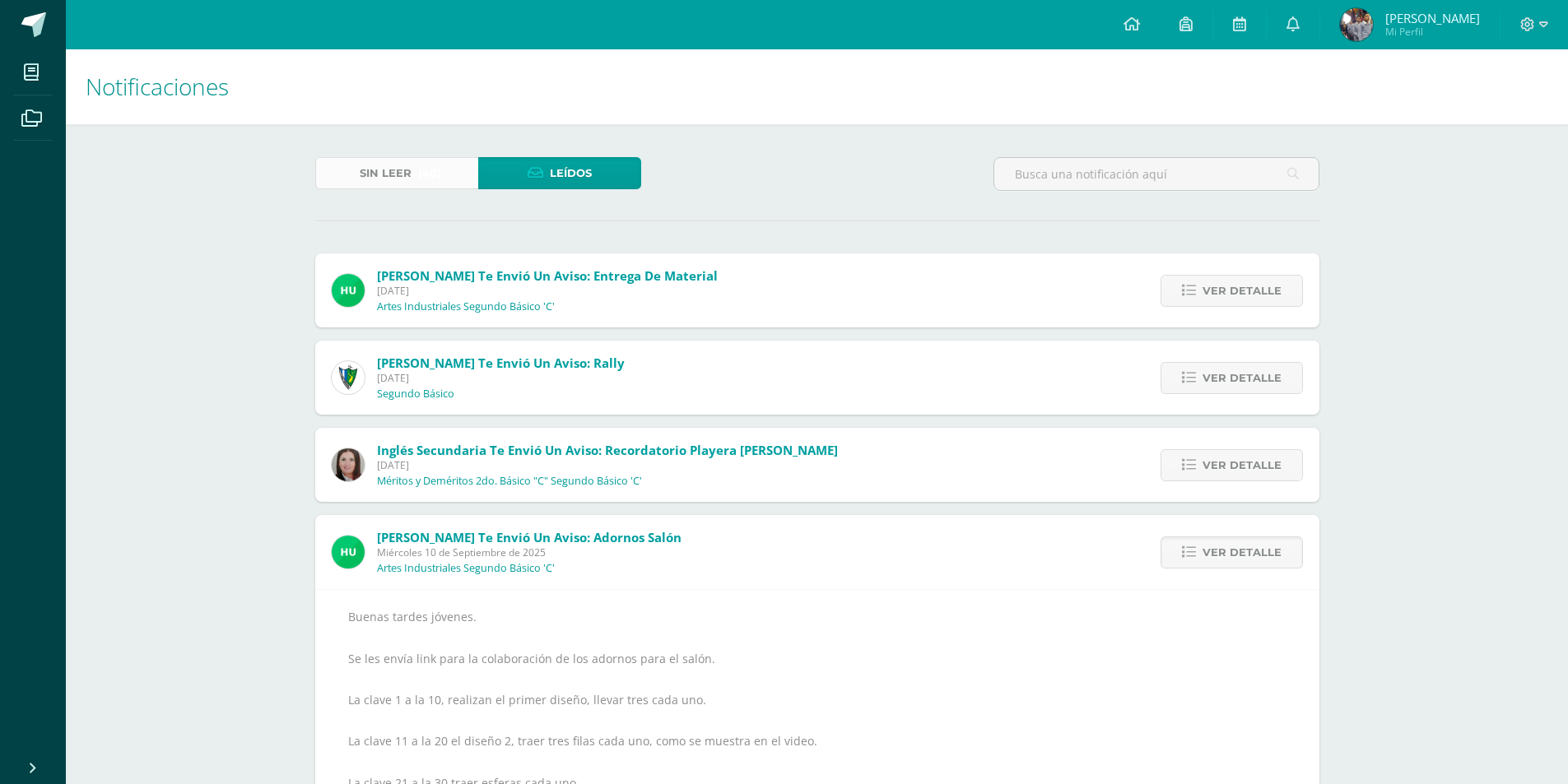
click at [375, 171] on span "Sin leer" at bounding box center [385, 173] width 52 height 30
click at [375, 170] on span "Sin leer" at bounding box center [385, 173] width 52 height 30
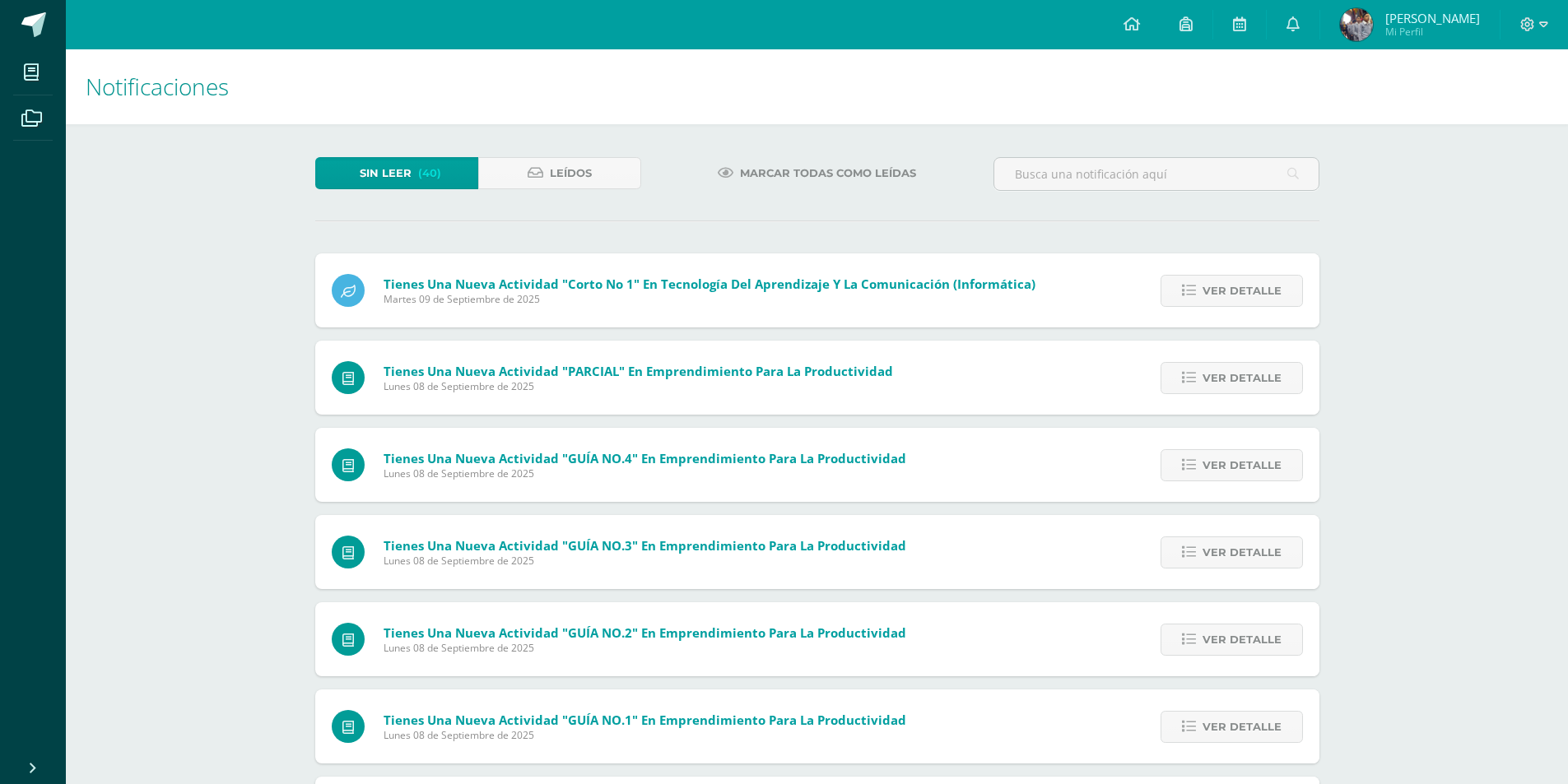
click at [820, 186] on span "Marcar todas como leídas" at bounding box center [828, 173] width 177 height 30
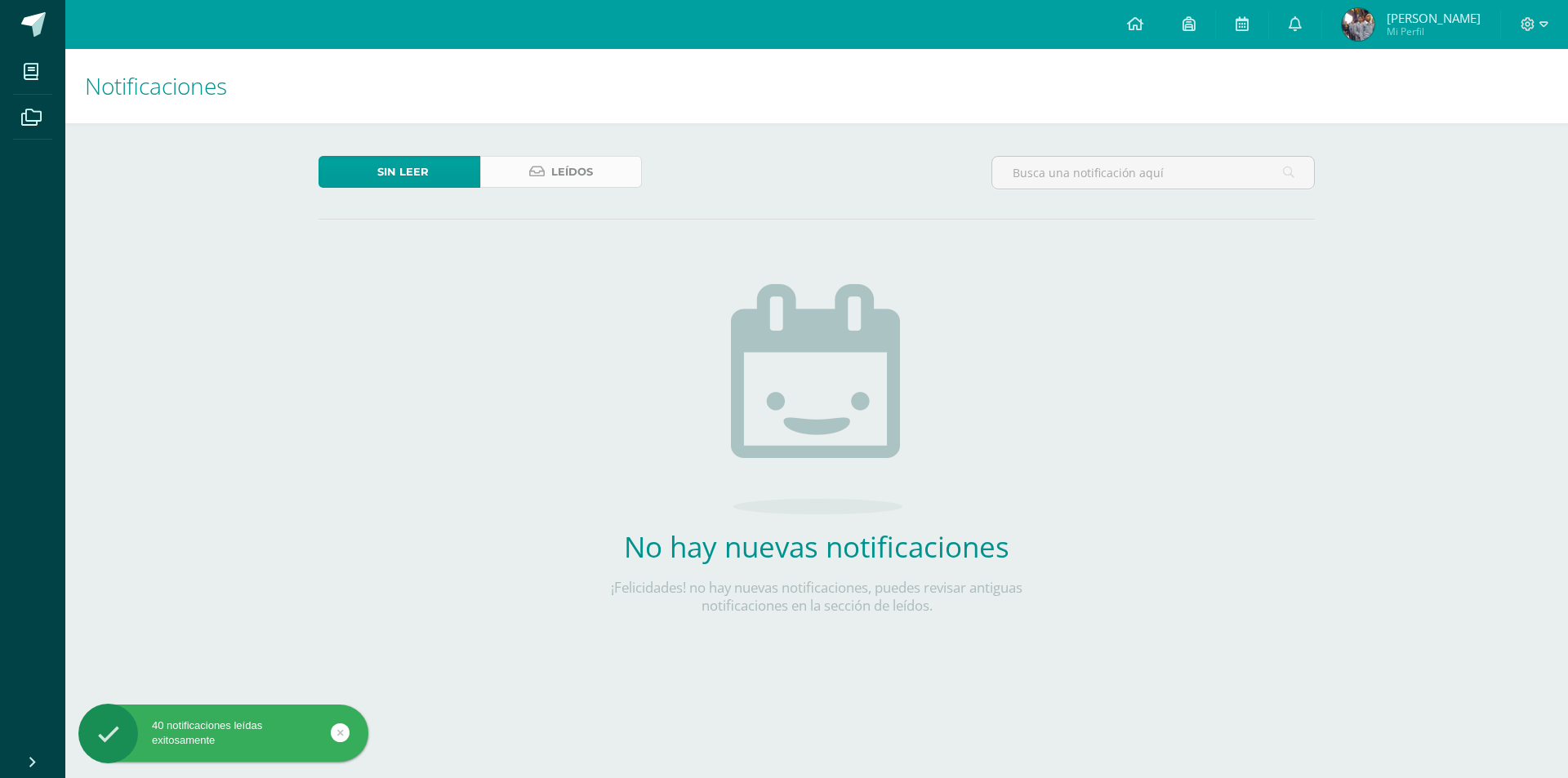
click at [536, 170] on icon at bounding box center [537, 171] width 16 height 14
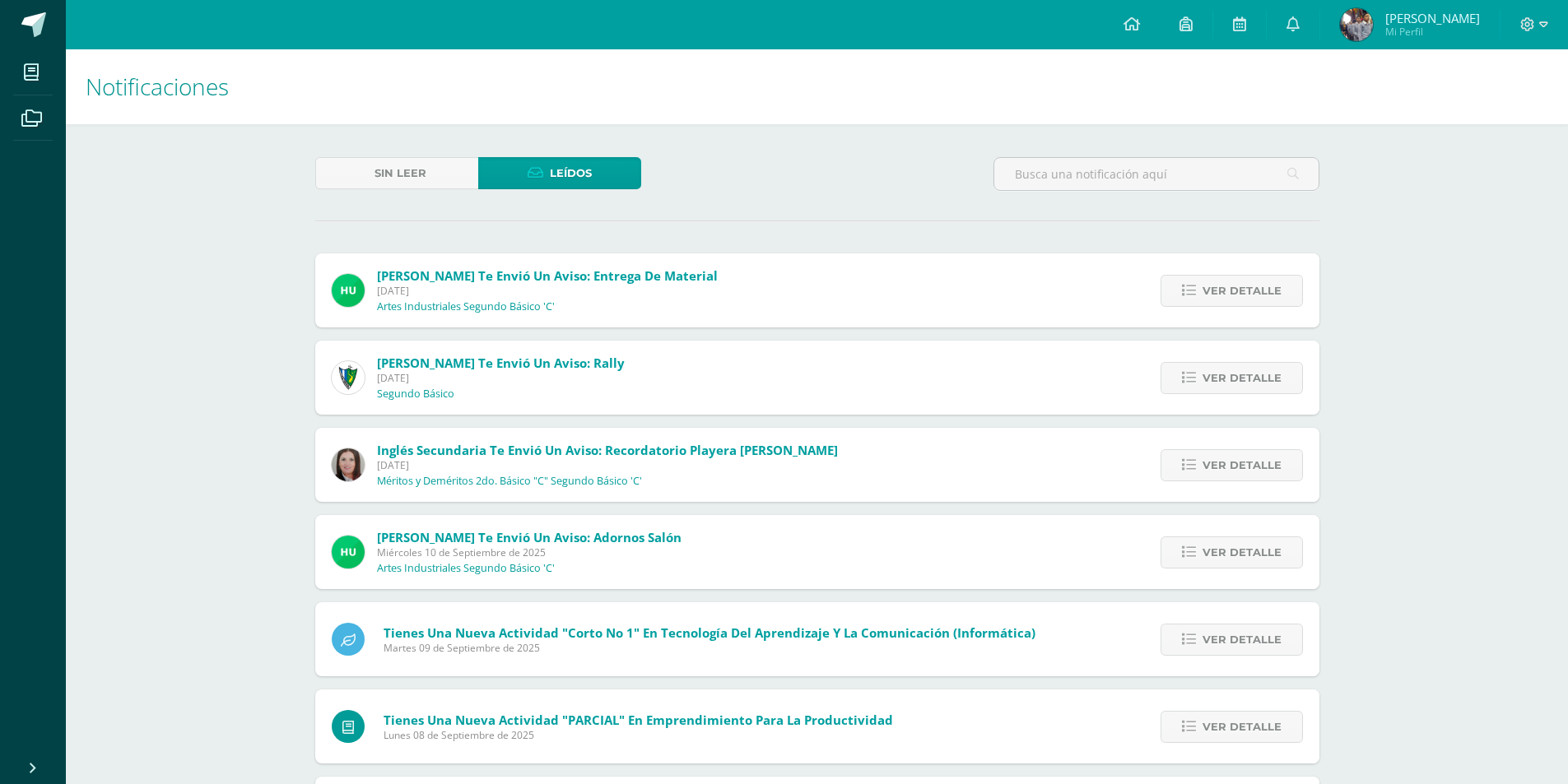
drag, startPoint x: 1178, startPoint y: 324, endPoint x: 1197, endPoint y: 315, distance: 21.0
click at [1187, 321] on div "Ver detalle" at bounding box center [1227, 290] width 183 height 74
click at [1200, 314] on div "Ver detalle" at bounding box center [1227, 290] width 183 height 74
click at [1208, 310] on div "Ver detalle" at bounding box center [1227, 290] width 183 height 74
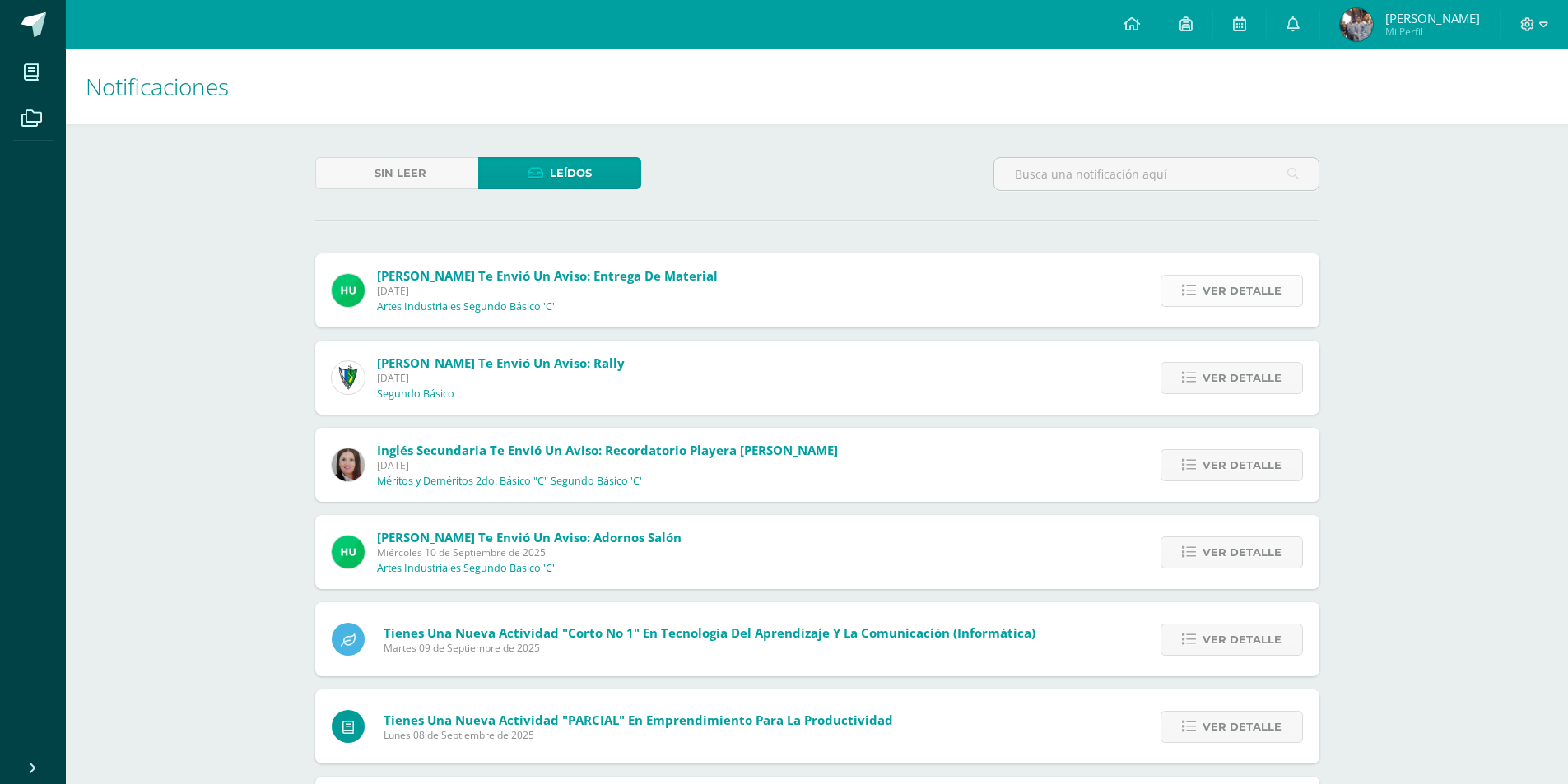
click at [1197, 303] on link "Ver detalle" at bounding box center [1232, 291] width 143 height 32
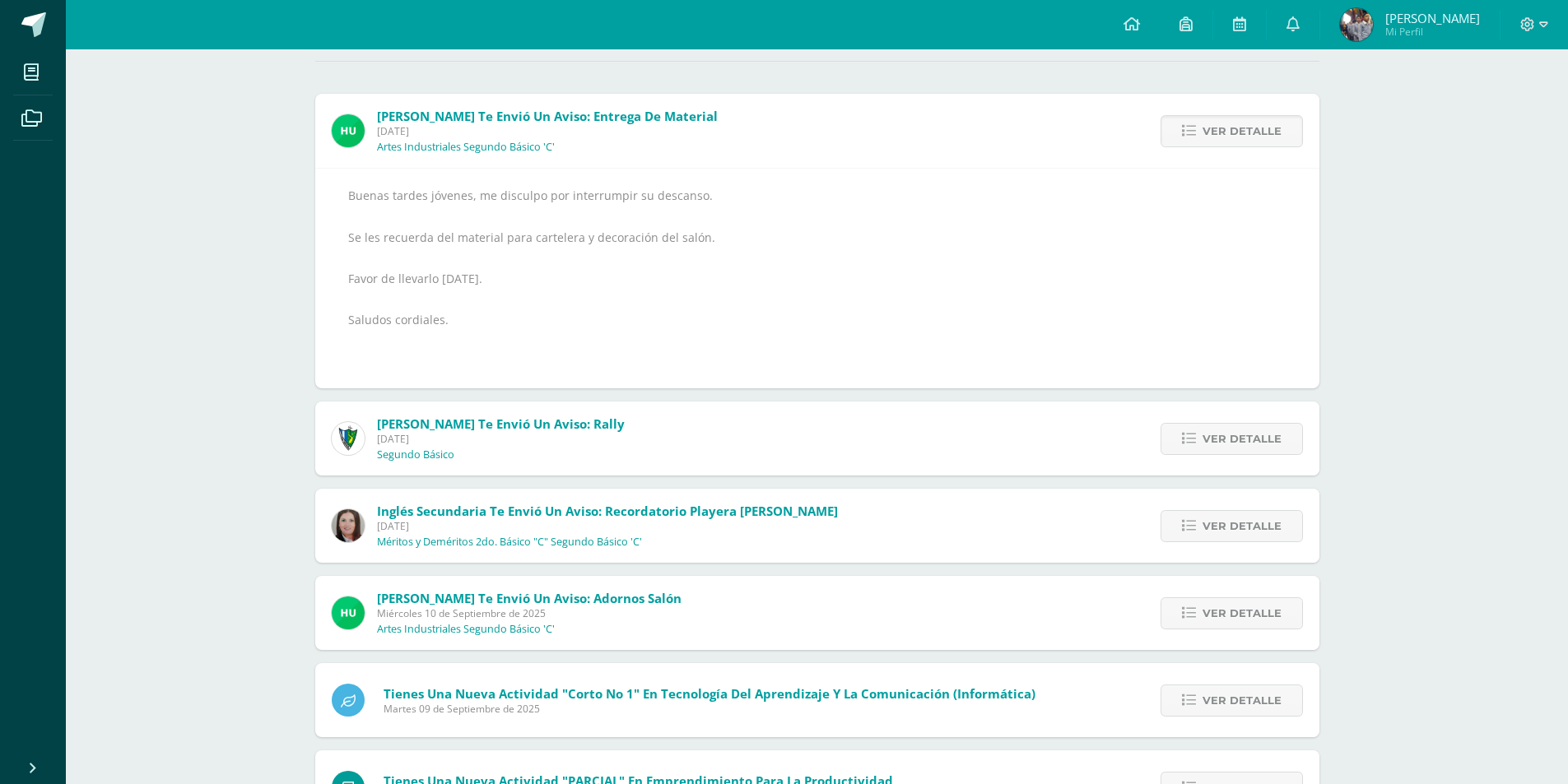
scroll to position [164, 0]
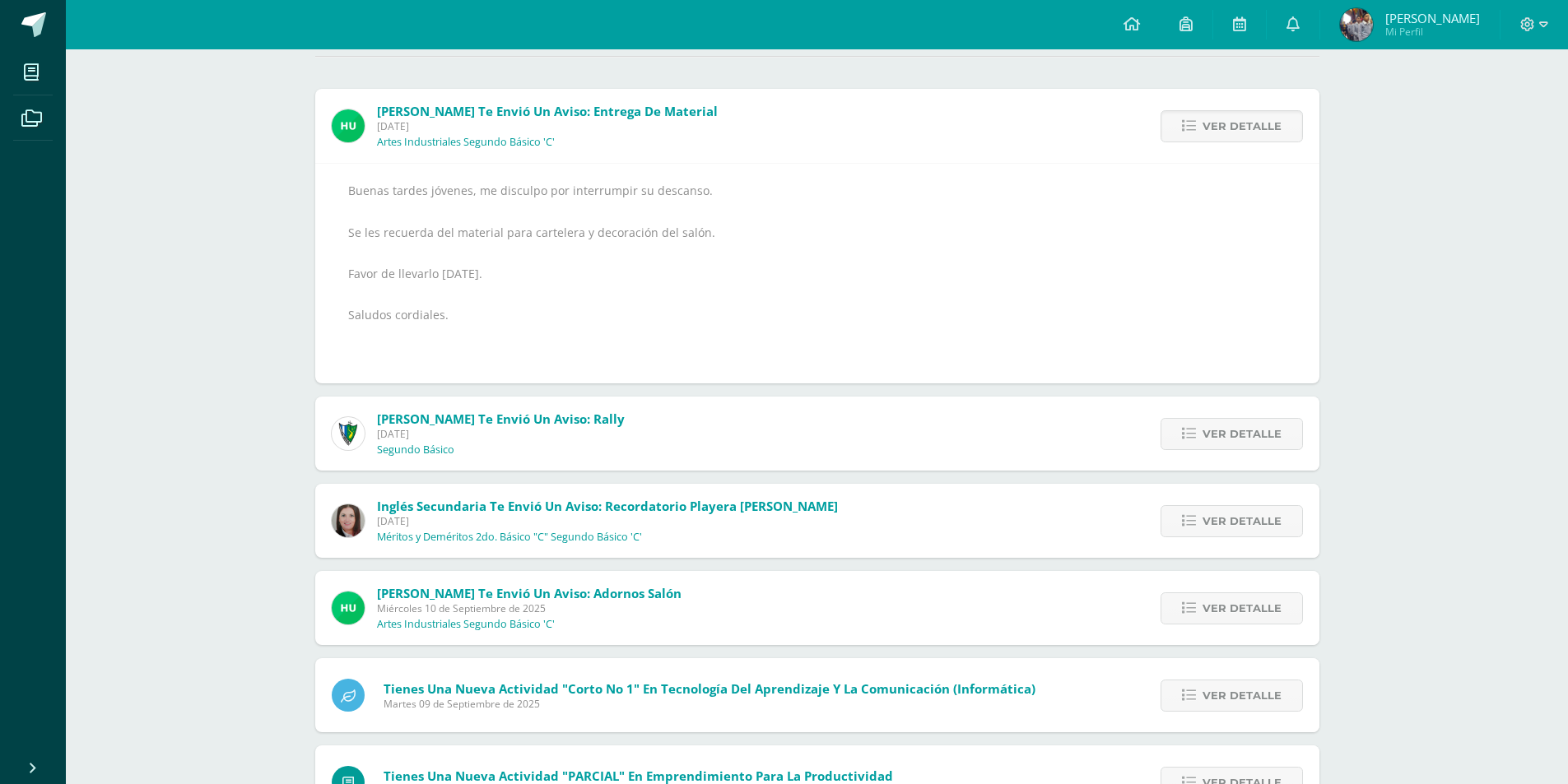
drag, startPoint x: 1237, startPoint y: 576, endPoint x: 1224, endPoint y: 585, distance: 15.8
click at [1235, 576] on div "Ver detalle" at bounding box center [1227, 607] width 183 height 74
click at [1224, 585] on div "Ver detalle" at bounding box center [1227, 607] width 183 height 74
click at [1211, 588] on div "Ver detalle" at bounding box center [1227, 607] width 183 height 74
click at [1199, 602] on link "Ver detalle" at bounding box center [1232, 608] width 143 height 32
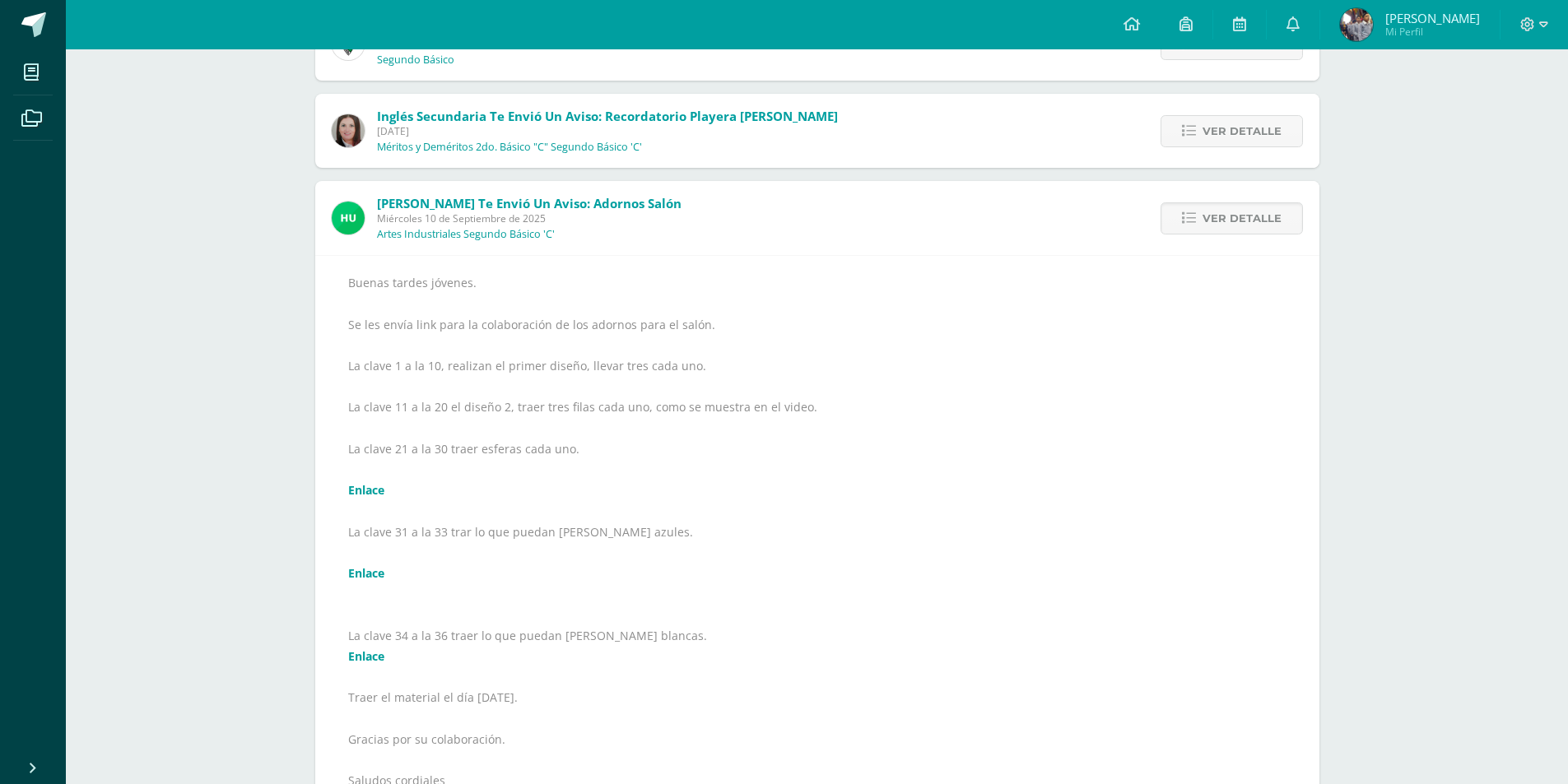
scroll to position [410, 0]
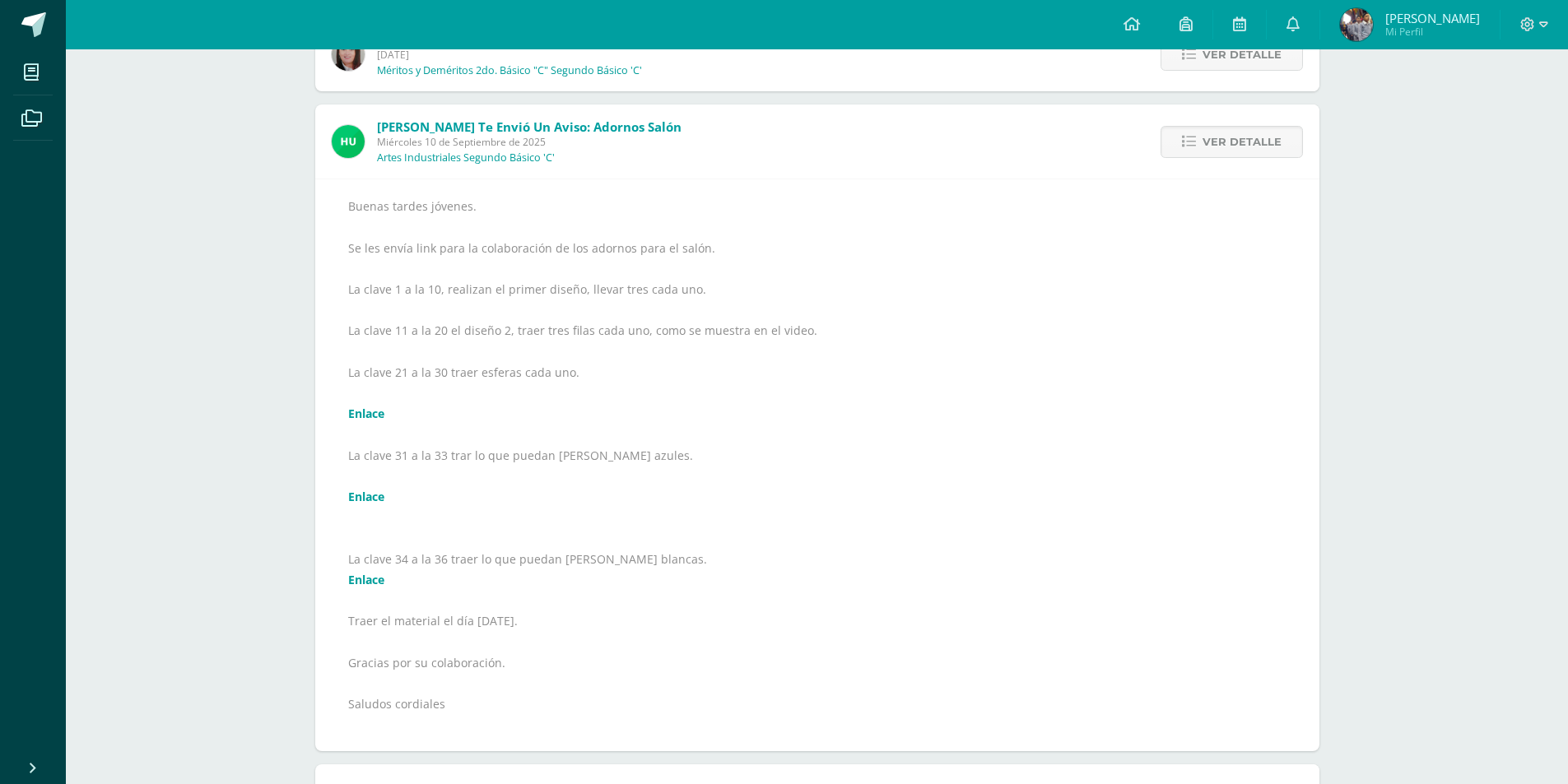
click at [360, 492] on link "Enlace" at bounding box center [366, 497] width 37 height 16
click at [377, 416] on link "Enlace" at bounding box center [366, 413] width 37 height 16
